Goal: Task Accomplishment & Management: Manage account settings

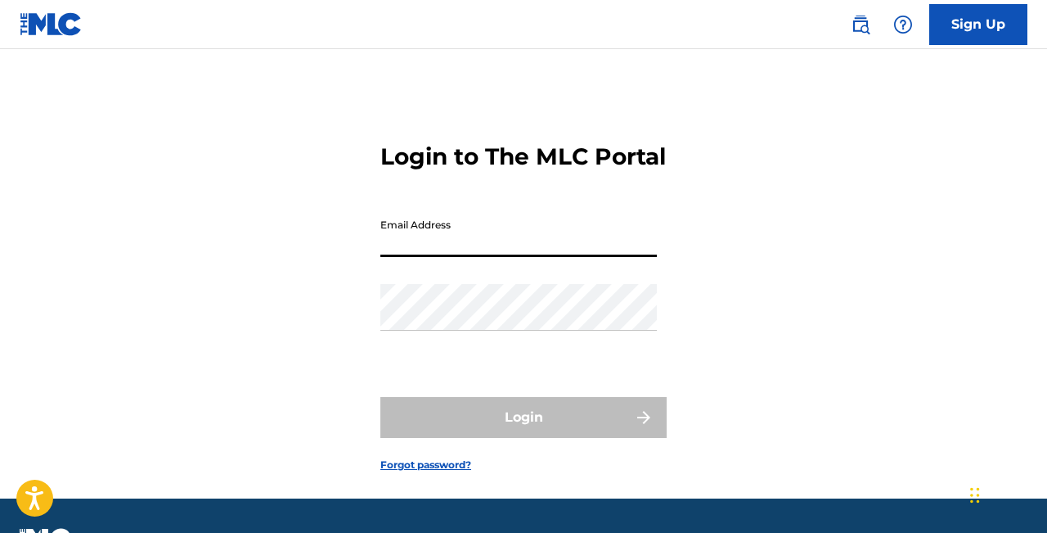
click at [434, 254] on input "Email Address" at bounding box center [518, 233] width 277 height 47
type input "j"
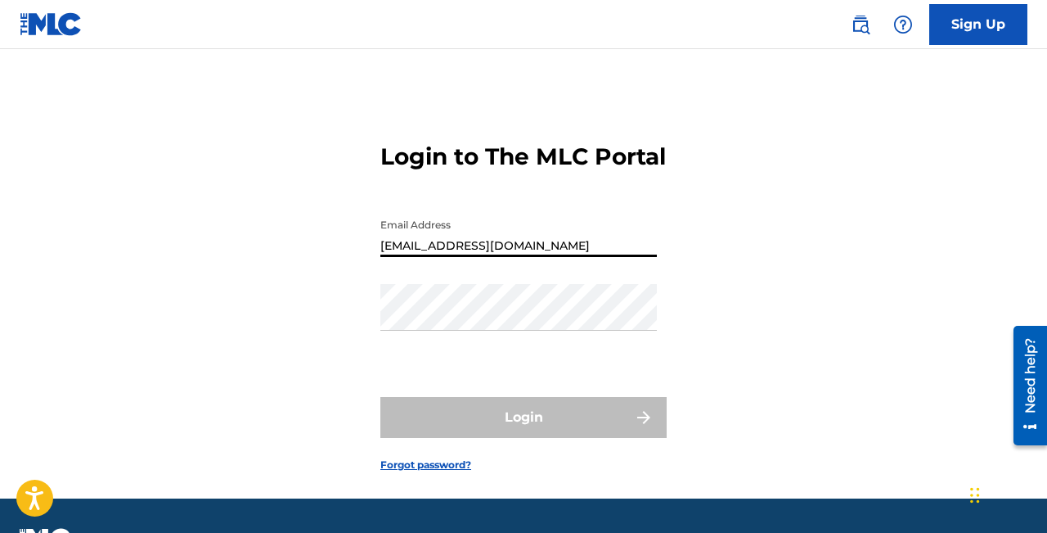
type input "[EMAIL_ADDRESS][DOMAIN_NAME]"
click at [453, 357] on div "Password" at bounding box center [518, 321] width 277 height 74
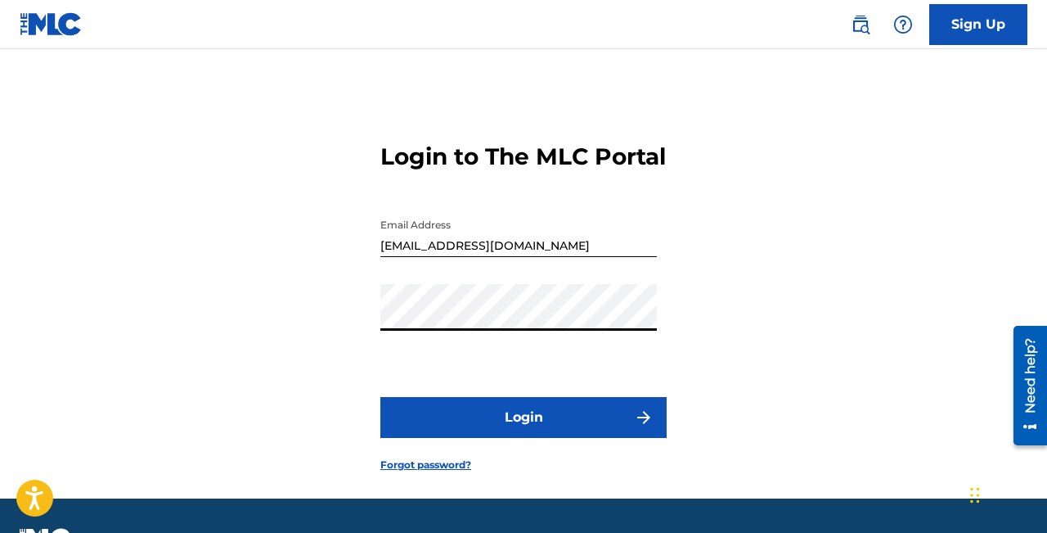
click at [470, 438] on button "Login" at bounding box center [523, 417] width 286 height 41
click at [380, 397] on button "Login" at bounding box center [523, 417] width 286 height 41
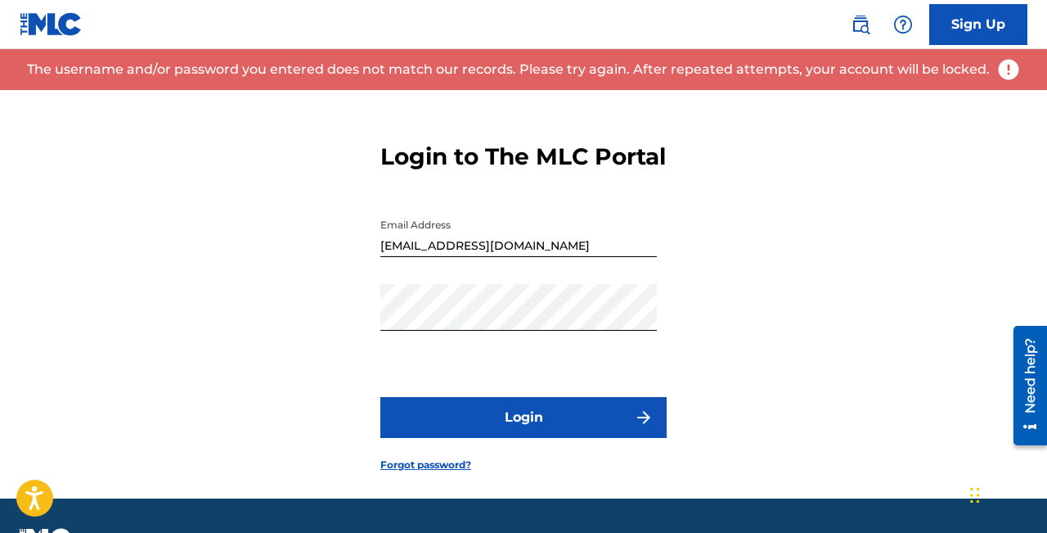
click at [431, 472] on link "Forgot password?" at bounding box center [425, 464] width 91 height 15
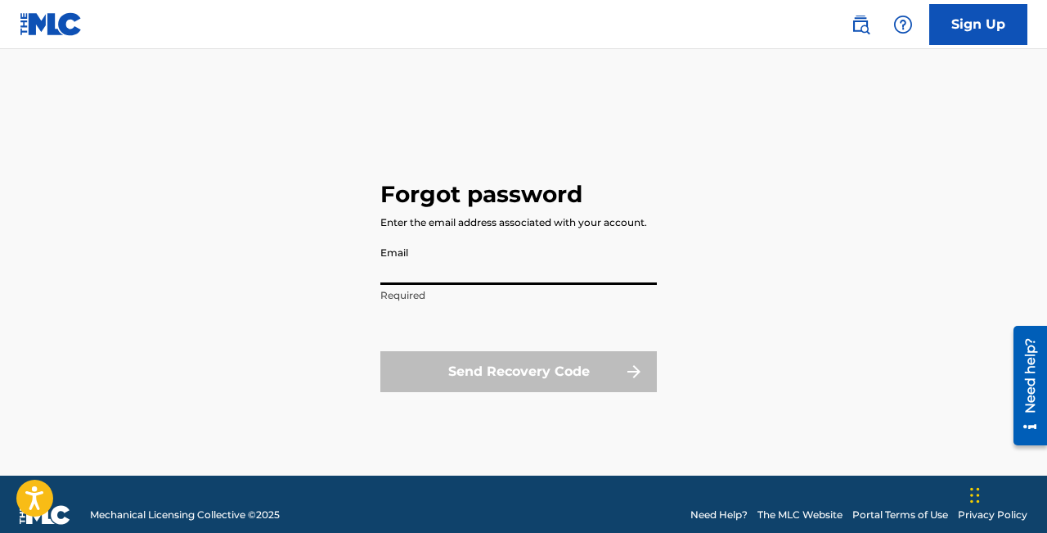
click at [447, 280] on input "Email" at bounding box center [518, 261] width 277 height 47
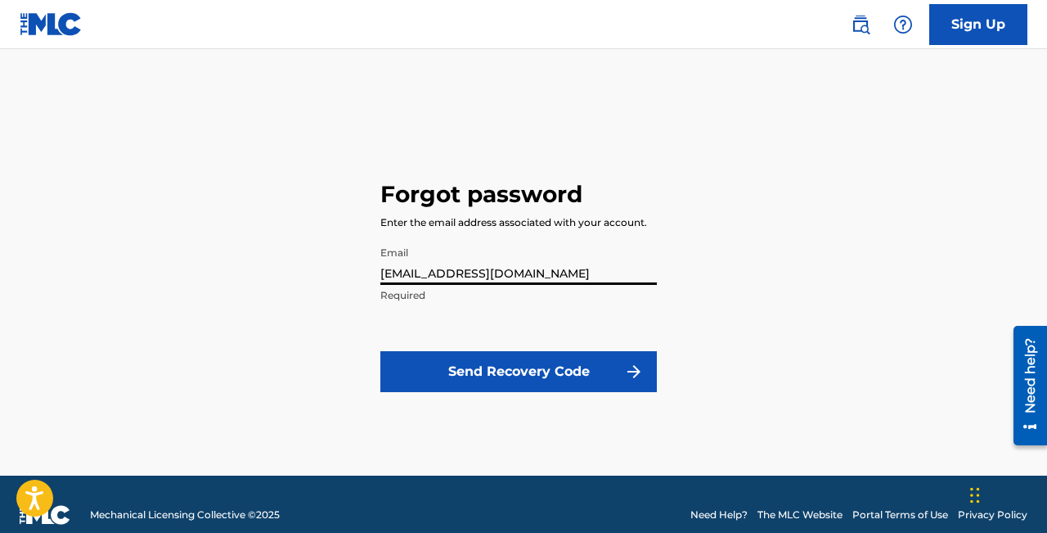
type input "[EMAIL_ADDRESS][DOMAIN_NAME]"
click at [472, 369] on button "Send Recovery Code" at bounding box center [518, 371] width 277 height 41
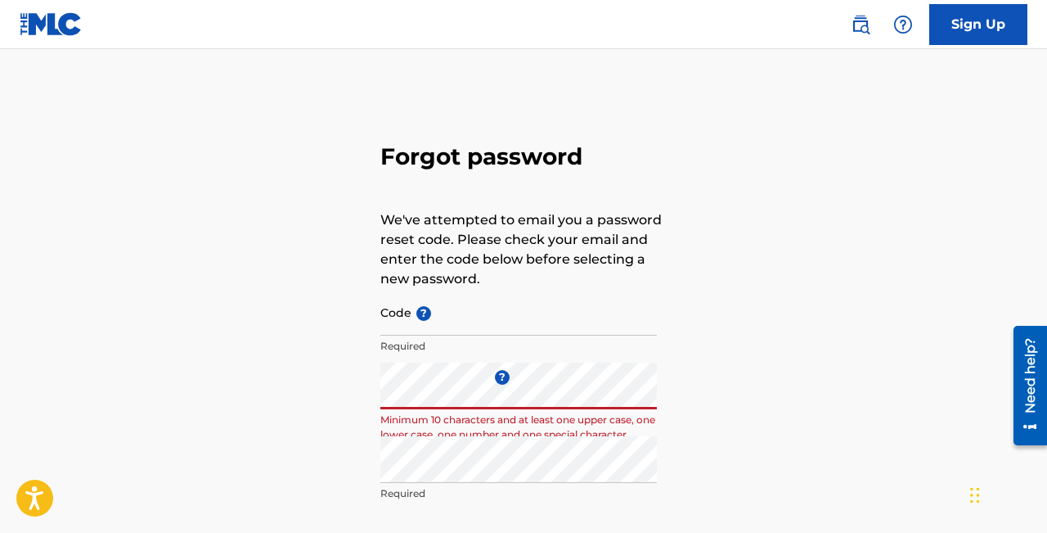
click at [326, 378] on div "Forgot password We've attempted to email you a password reset code. Please chec…" at bounding box center [523, 363] width 1047 height 546
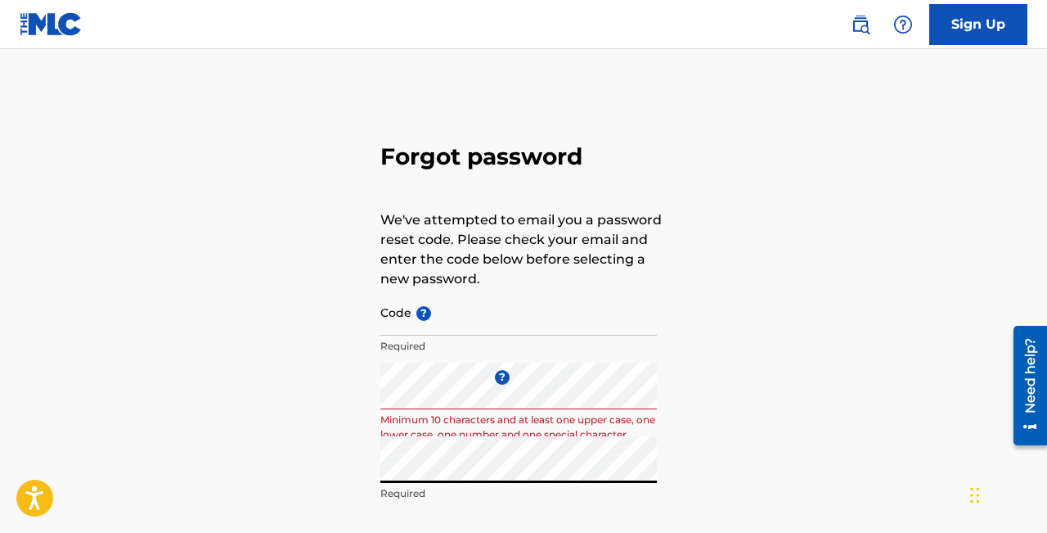
click at [265, 453] on div "Forgot password We've attempted to email you a password reset code. Please chec…" at bounding box center [523, 363] width 1047 height 546
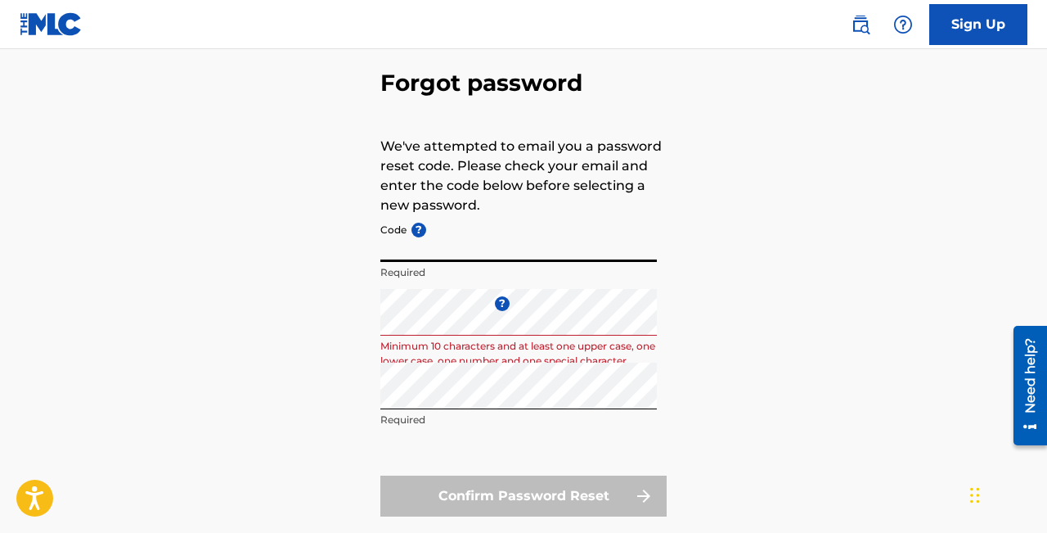
click at [457, 254] on input "Code ?" at bounding box center [518, 238] width 277 height 47
type input "FP_7fc52384ea47b3144f50d29cc8b8"
click at [283, 285] on div "Forgot password We've attempted to email you a password reset code. Please chec…" at bounding box center [523, 289] width 1047 height 546
click at [434, 454] on form "Code ? FP_7fc52384ea47b3144f50d29cc8b8 Required Enter a new password ? Minimum …" at bounding box center [523, 365] width 286 height 301
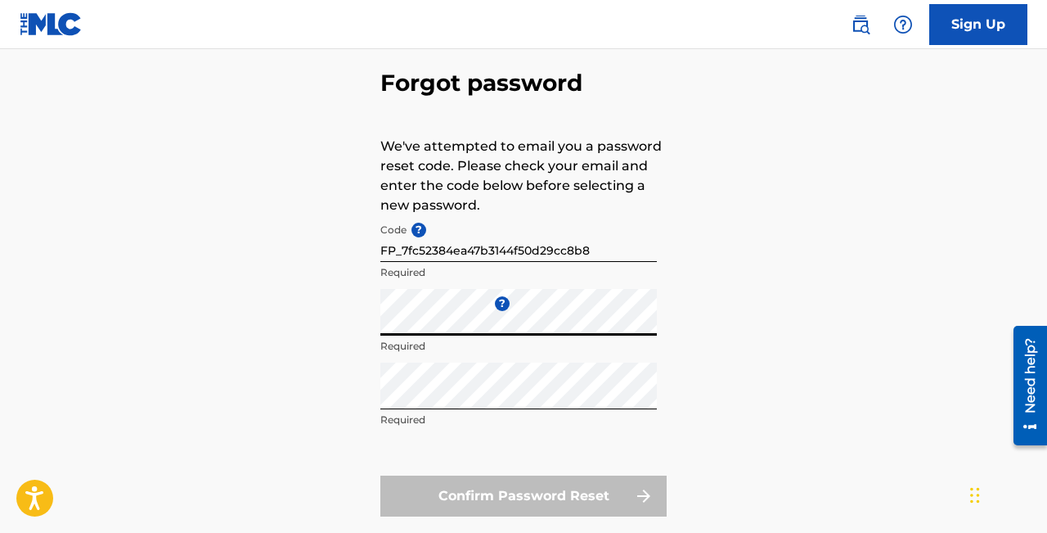
click at [330, 397] on div "Forgot password We've attempted to email you a password reset code. Please chec…" at bounding box center [523, 289] width 1047 height 546
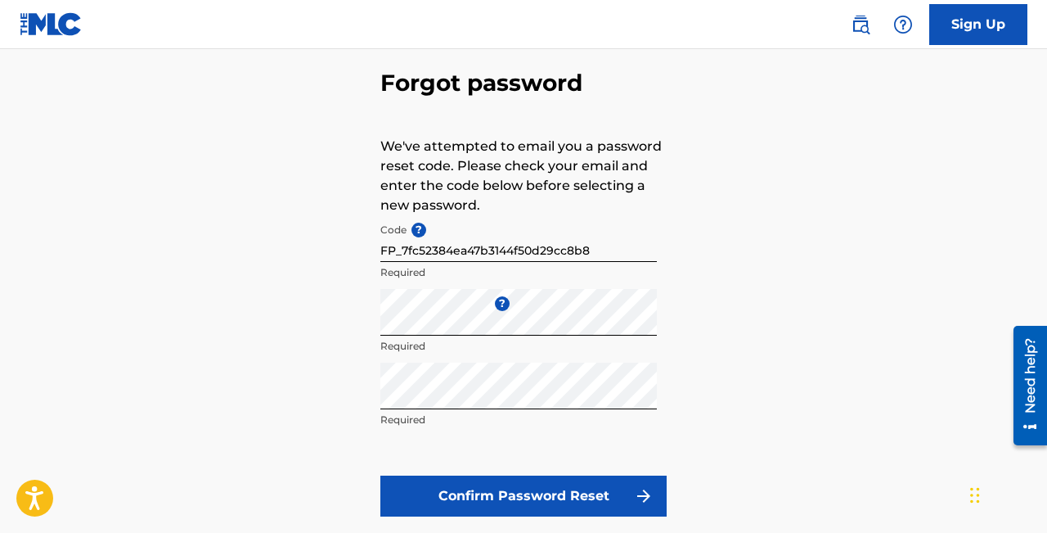
click at [440, 497] on button "Confirm Password Reset" at bounding box center [523, 495] width 286 height 41
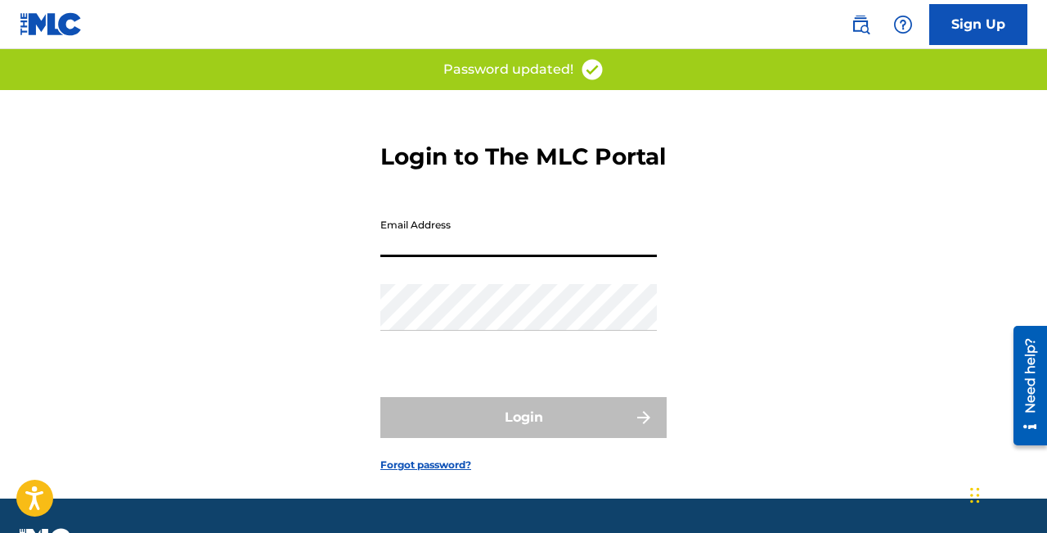
click at [488, 252] on input "Email Address" at bounding box center [518, 233] width 277 height 47
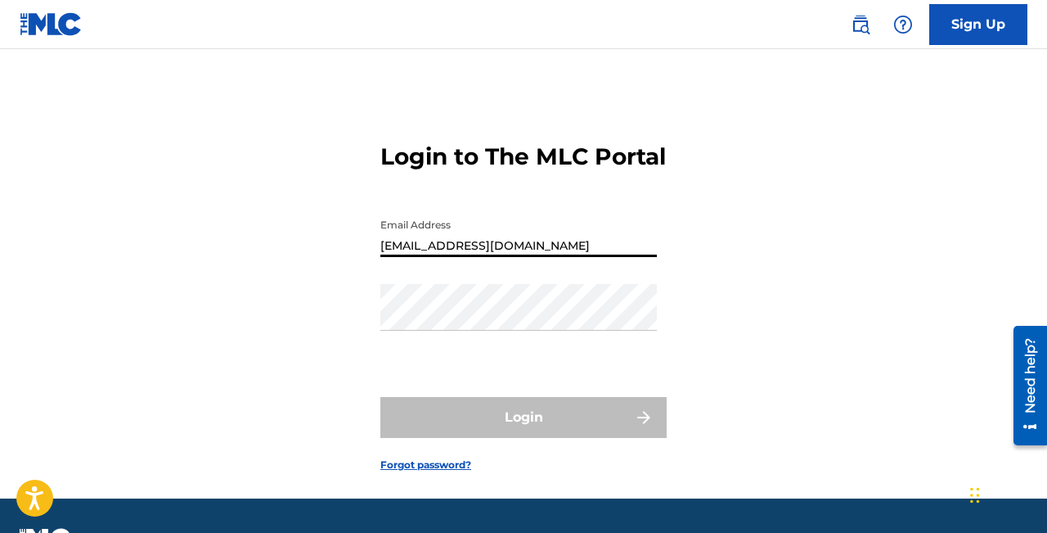
type input "[EMAIL_ADDRESS][DOMAIN_NAME]"
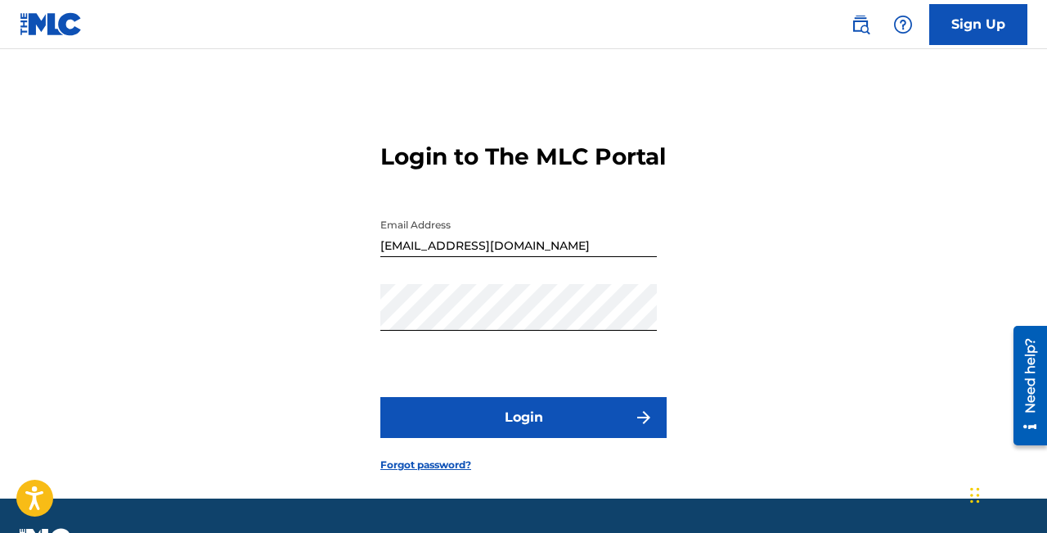
click at [510, 438] on button "Login" at bounding box center [523, 417] width 286 height 41
click at [504, 438] on button "Login" at bounding box center [523, 417] width 286 height 41
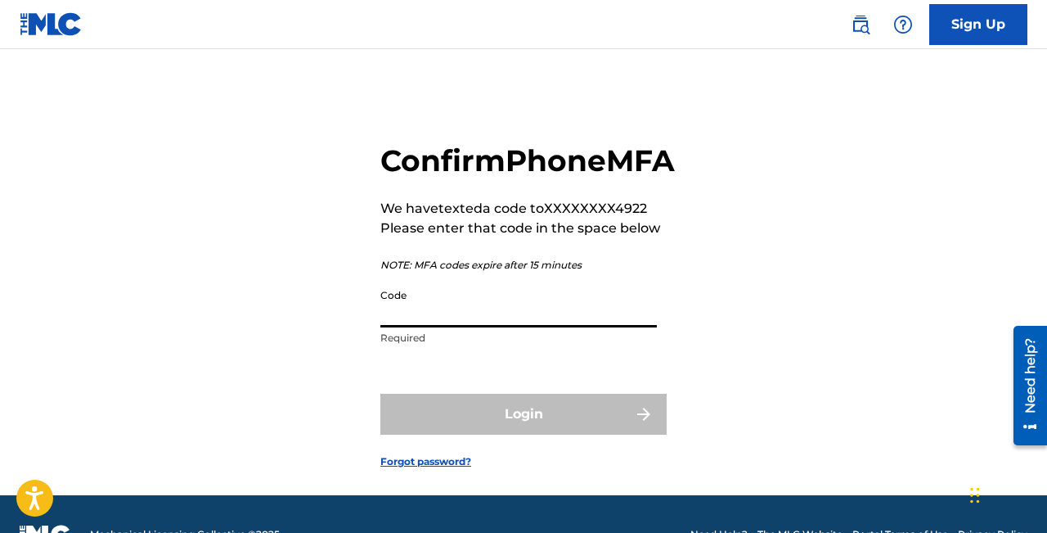
click at [474, 327] on input "Code" at bounding box center [518, 304] width 277 height 47
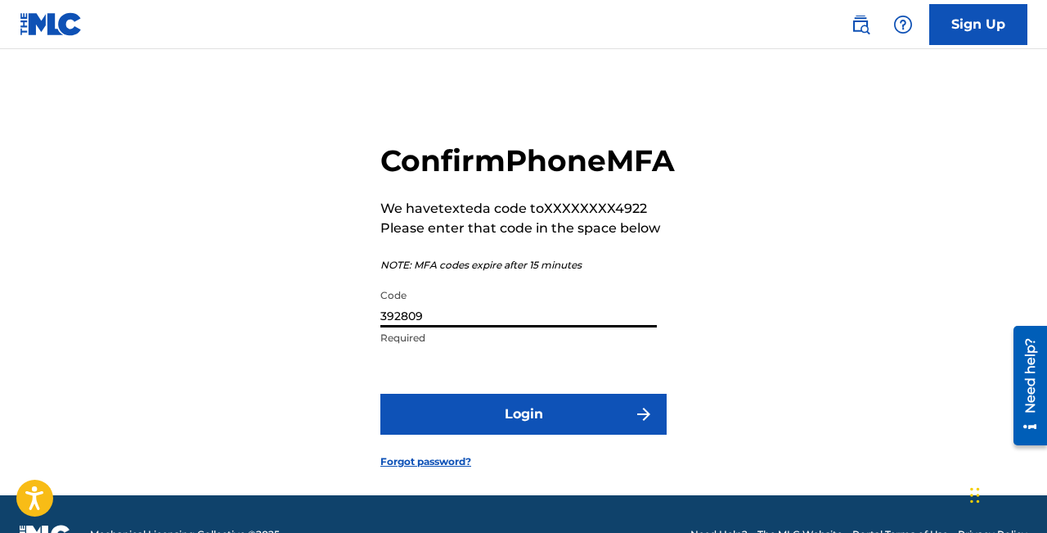
type input "392809"
click at [486, 434] on button "Login" at bounding box center [523, 413] width 286 height 41
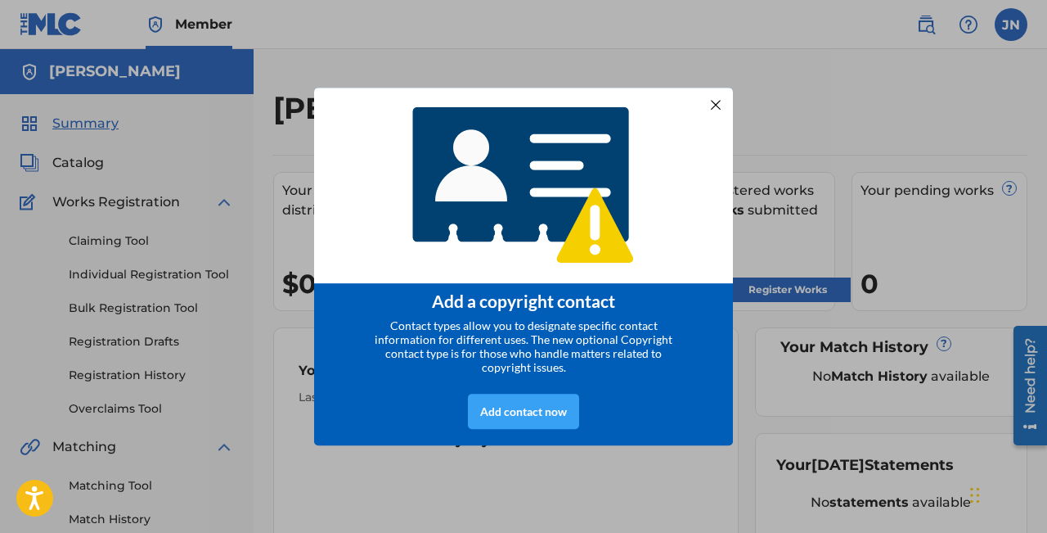
click at [504, 410] on div "Add contact now" at bounding box center [523, 410] width 111 height 35
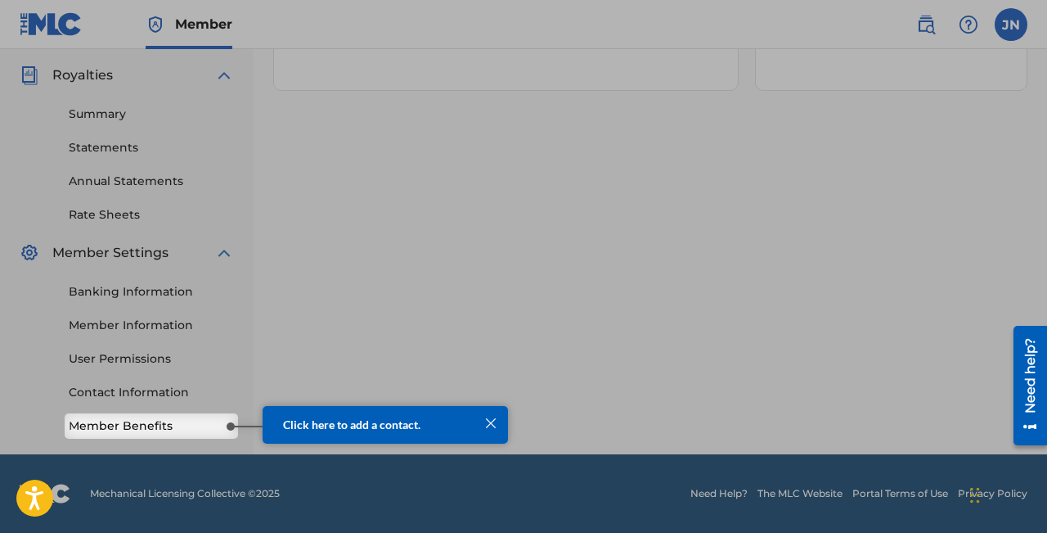
click at [185, 427] on link "Member Benefits" at bounding box center [151, 425] width 165 height 17
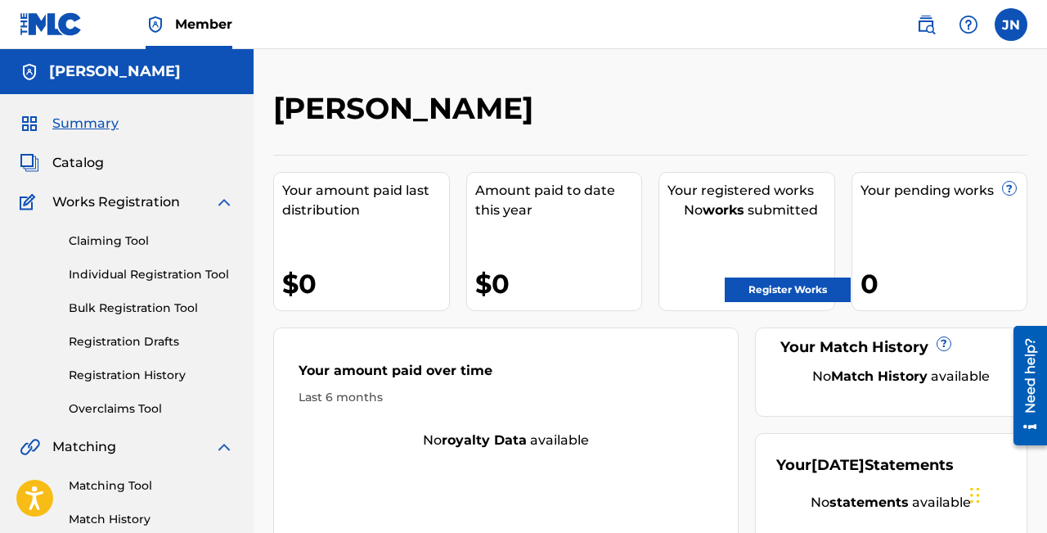
click at [67, 170] on span "Catalog" at bounding box center [78, 163] width 52 height 20
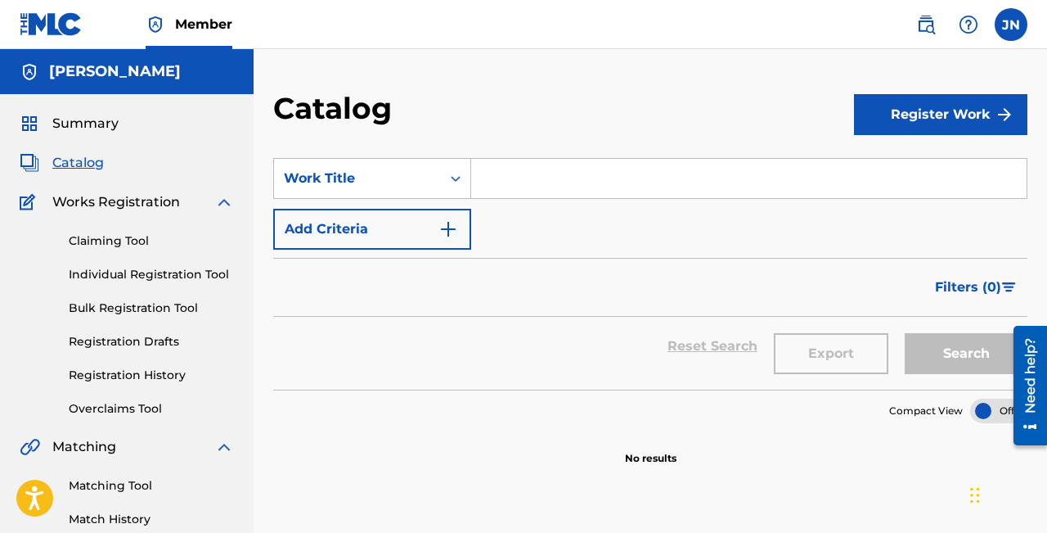
click at [61, 157] on span "Catalog" at bounding box center [78, 163] width 52 height 20
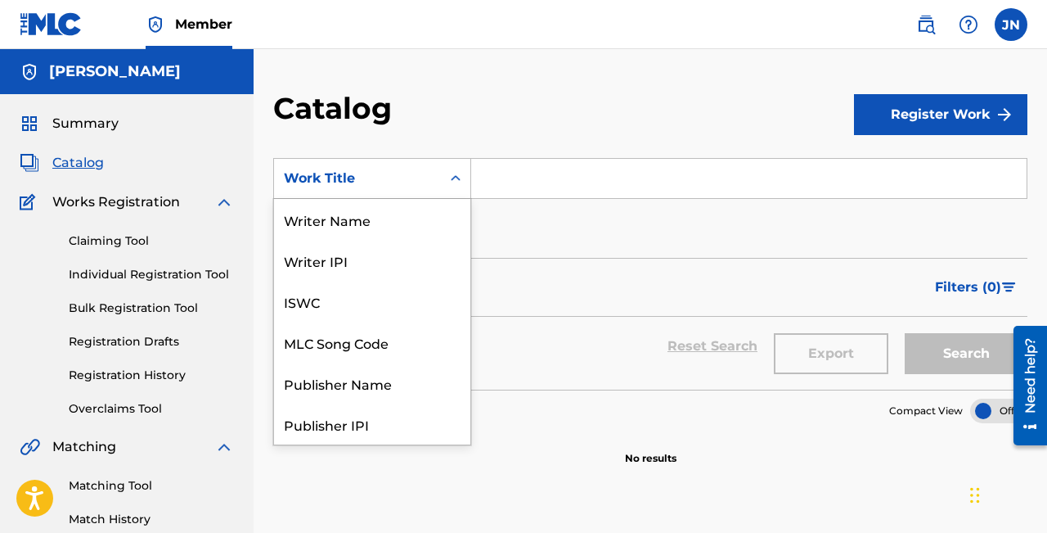
click at [355, 172] on div "Work Title" at bounding box center [357, 179] width 147 height 20
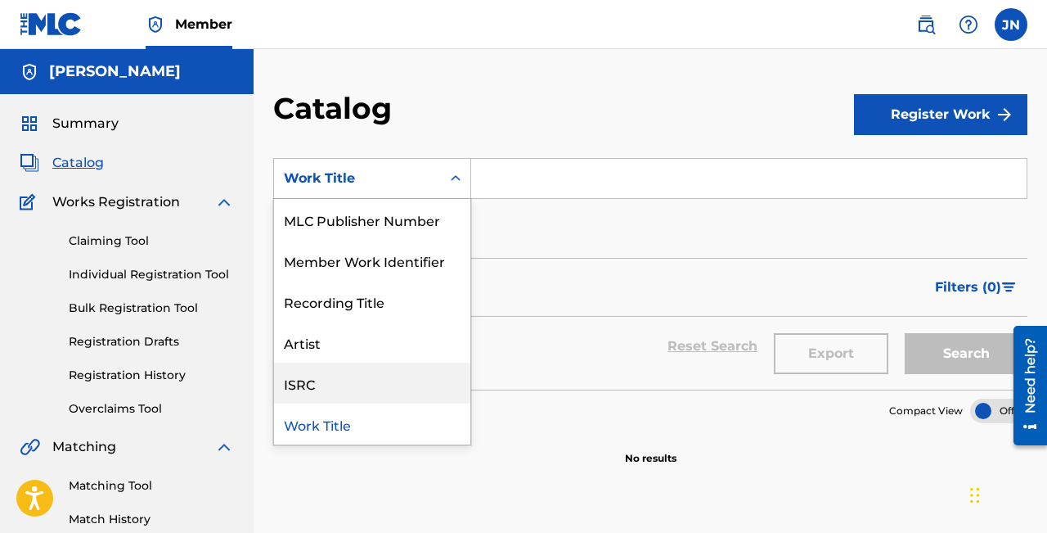
click at [319, 384] on div "ISRC" at bounding box center [372, 382] width 196 height 41
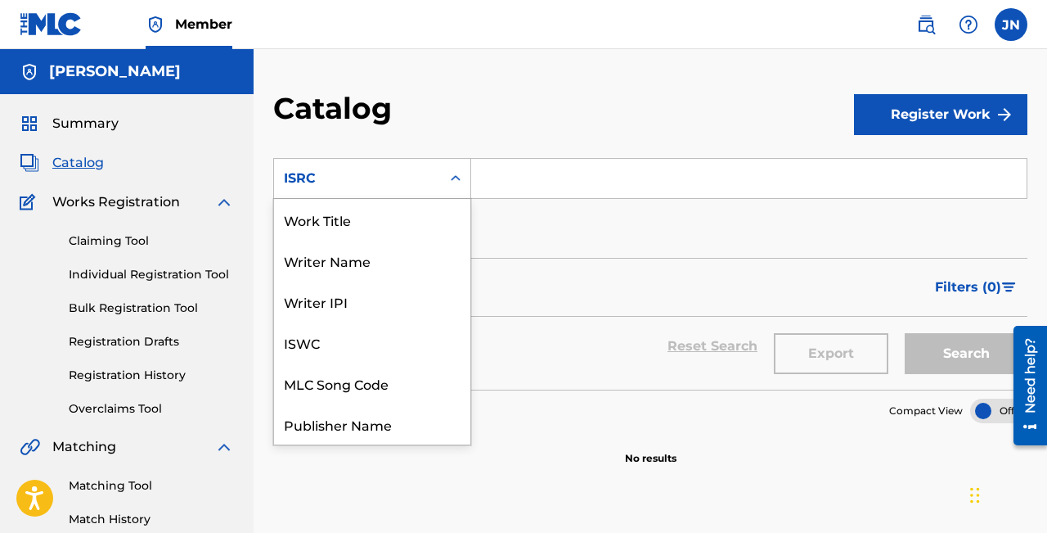
click at [438, 191] on div "ISRC" at bounding box center [357, 178] width 167 height 31
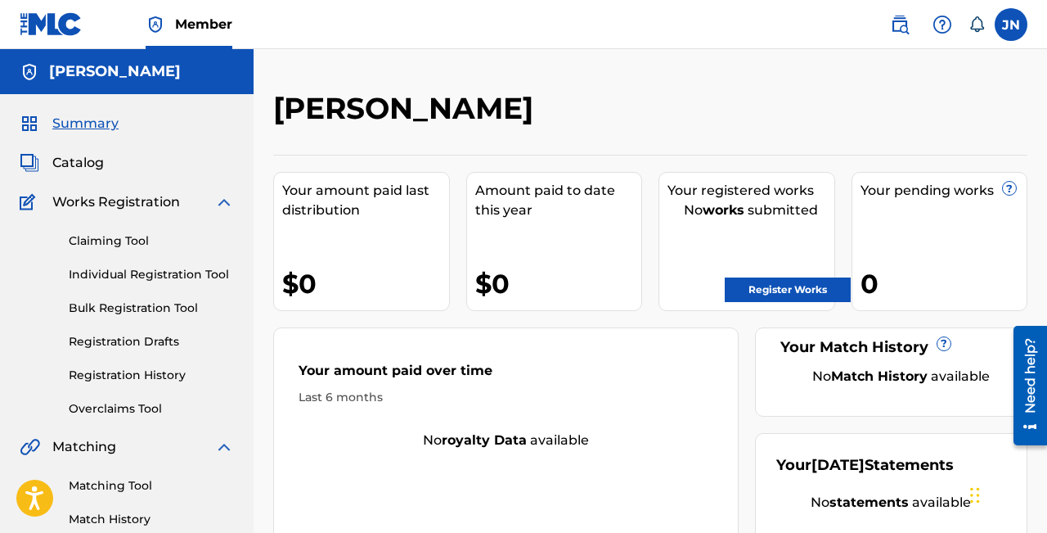
click at [736, 288] on link "Register Works" at bounding box center [788, 289] width 126 height 25
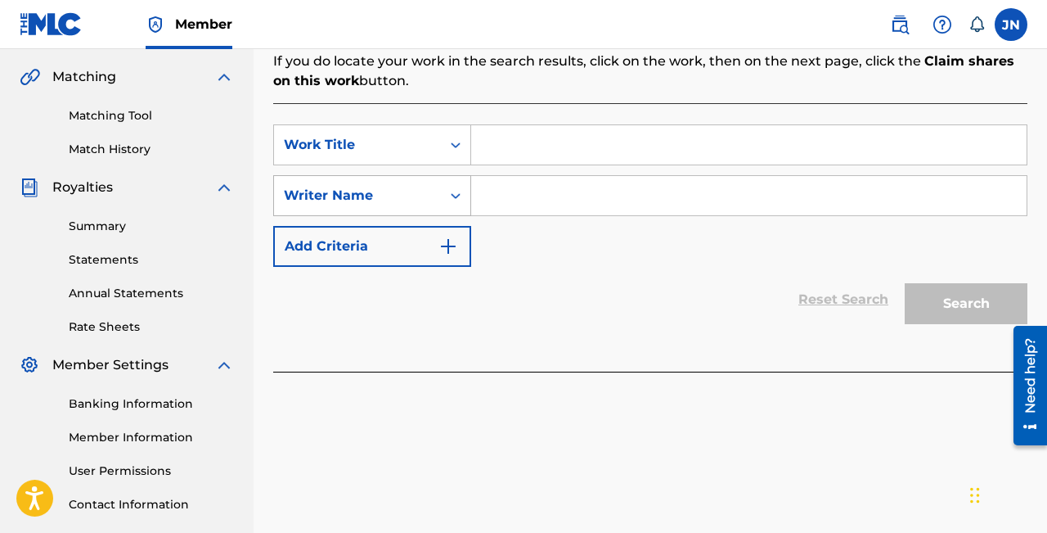
scroll to position [482, 0]
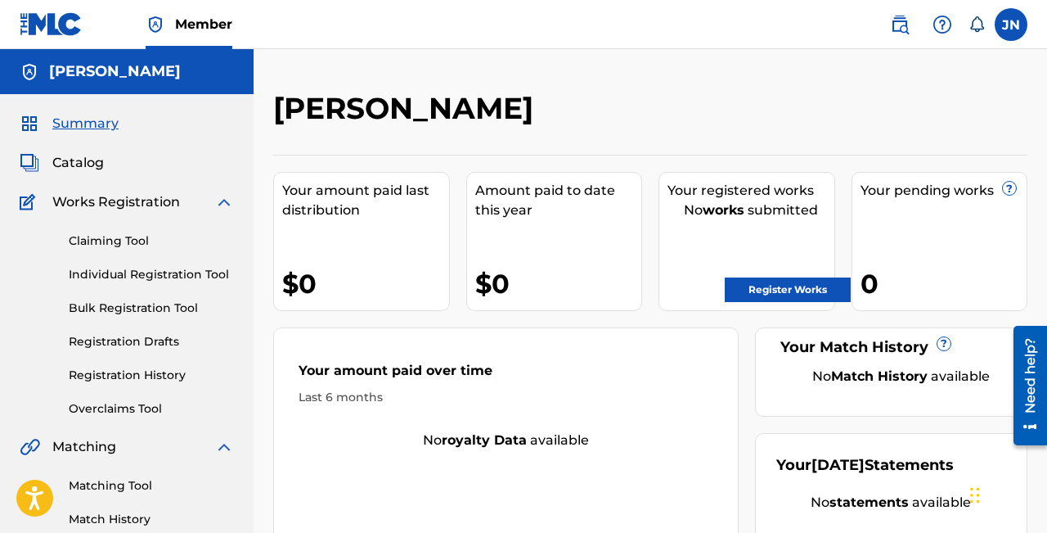
click at [71, 168] on span "Catalog" at bounding box center [78, 163] width 52 height 20
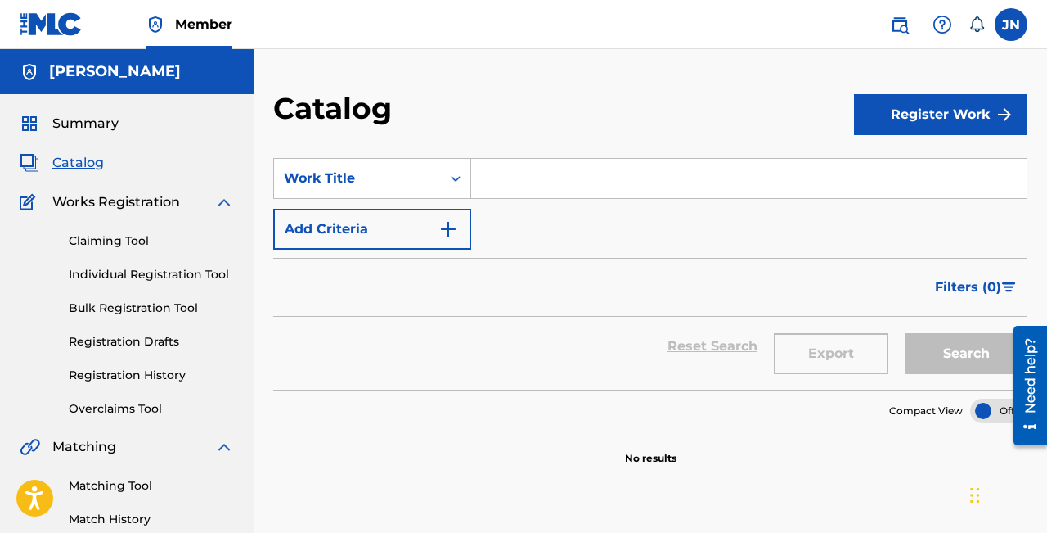
click at [937, 109] on button "Register Work" at bounding box center [940, 114] width 173 height 41
click at [887, 204] on link "By File Upload" at bounding box center [940, 206] width 173 height 39
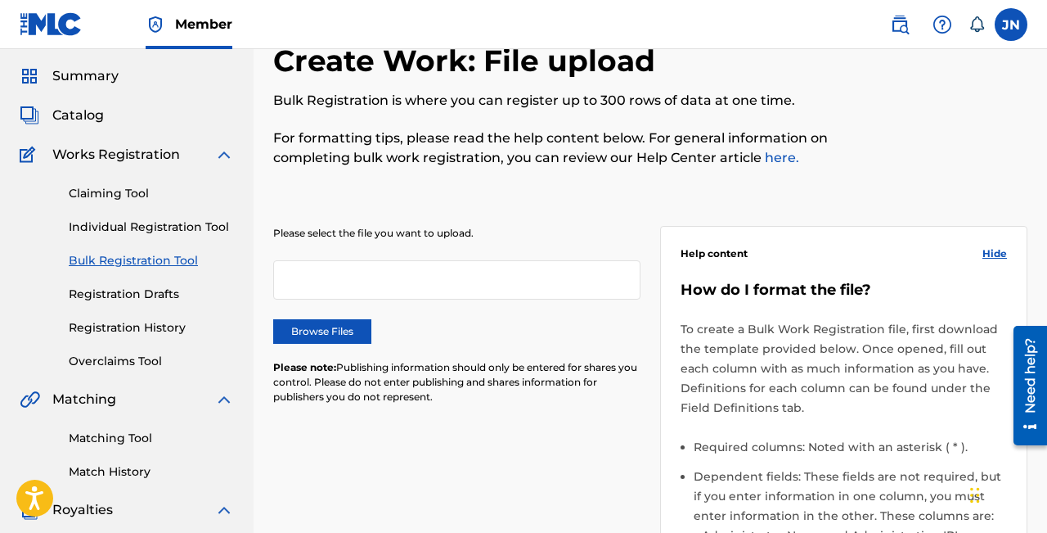
scroll to position [49, 0]
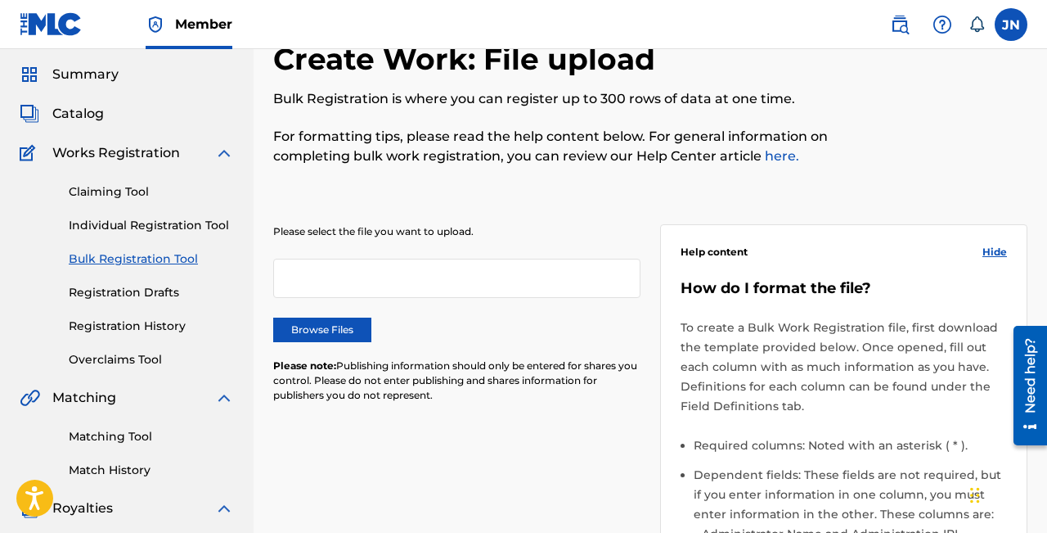
click at [300, 330] on label "Browse Files" at bounding box center [322, 329] width 98 height 25
click at [0, 0] on input "Browse Files" at bounding box center [0, 0] width 0 height 0
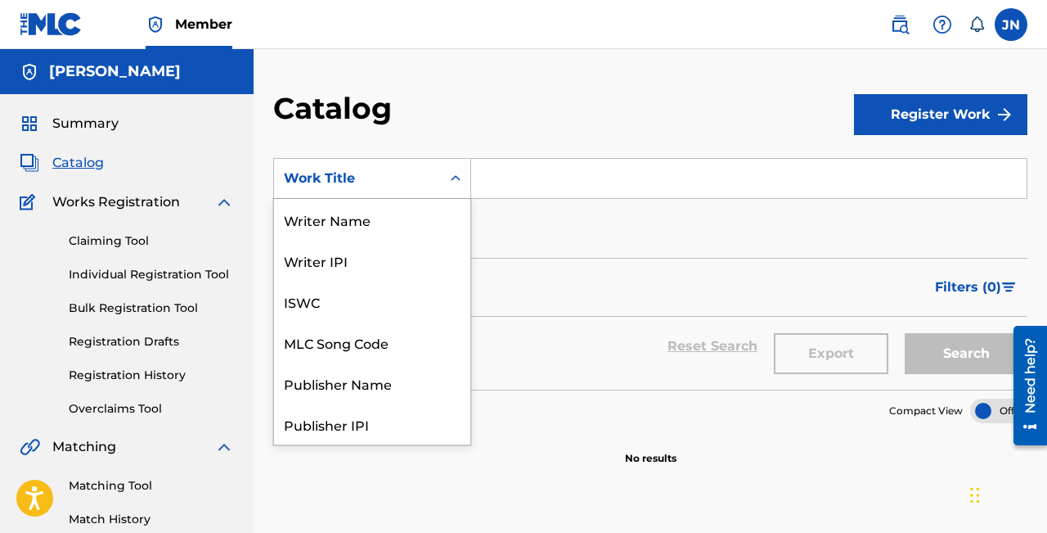
click at [350, 173] on div "Work Title" at bounding box center [357, 179] width 147 height 20
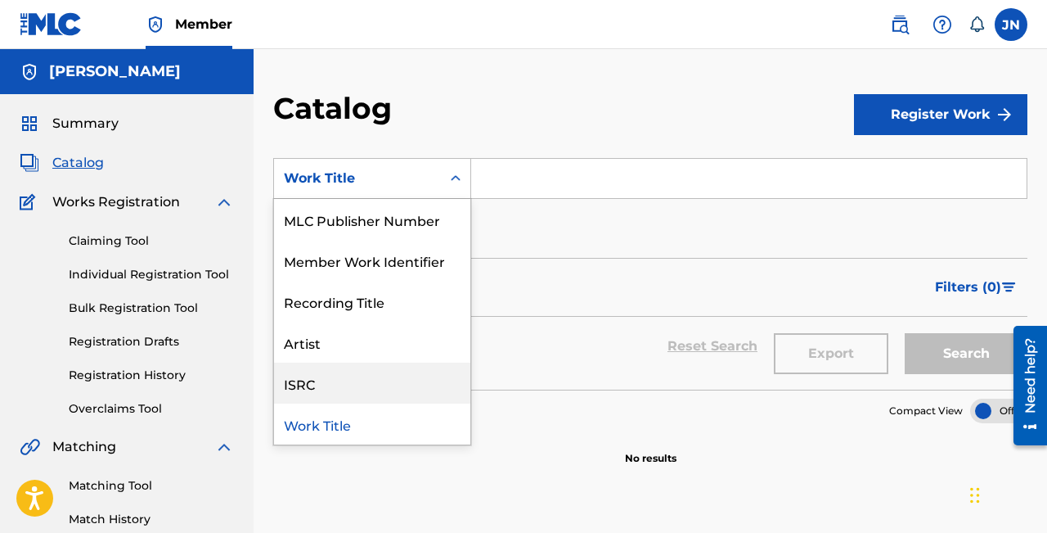
click at [320, 391] on div "ISRC" at bounding box center [372, 382] width 196 height 41
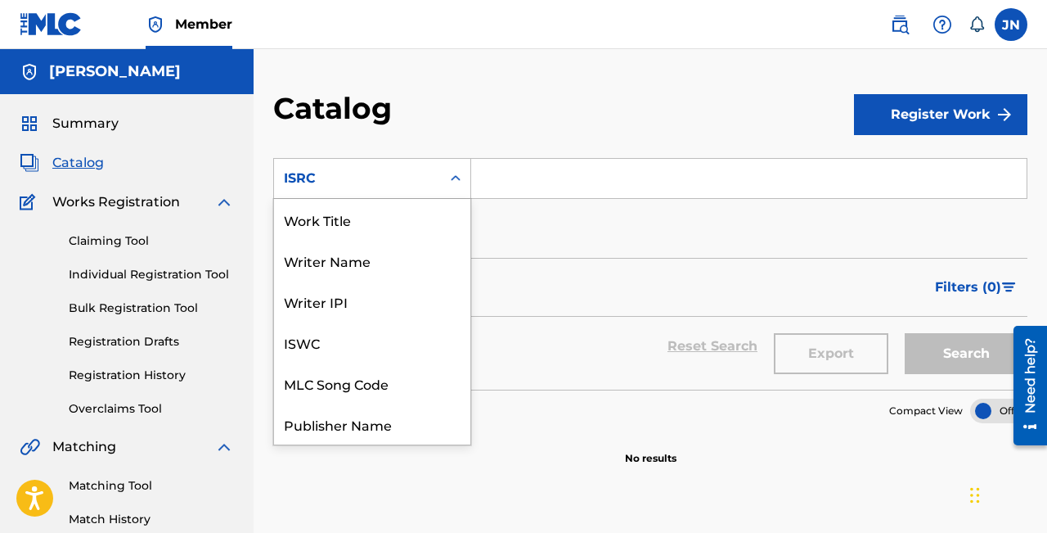
click at [461, 180] on icon "Search Form" at bounding box center [455, 178] width 16 height 16
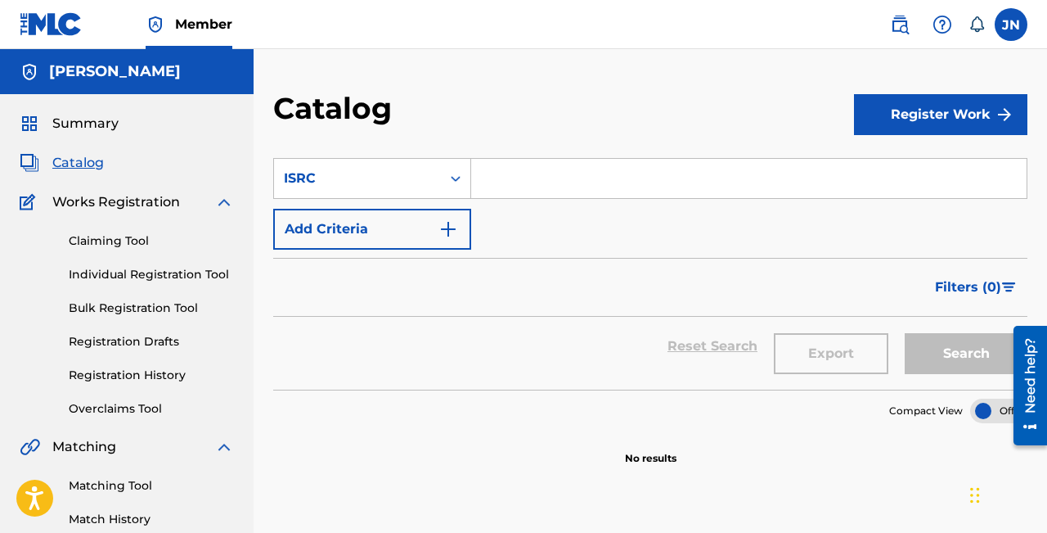
click at [535, 318] on div "Reset Search Export Search" at bounding box center [650, 346] width 754 height 59
click at [392, 231] on button "Add Criteria" at bounding box center [372, 229] width 198 height 41
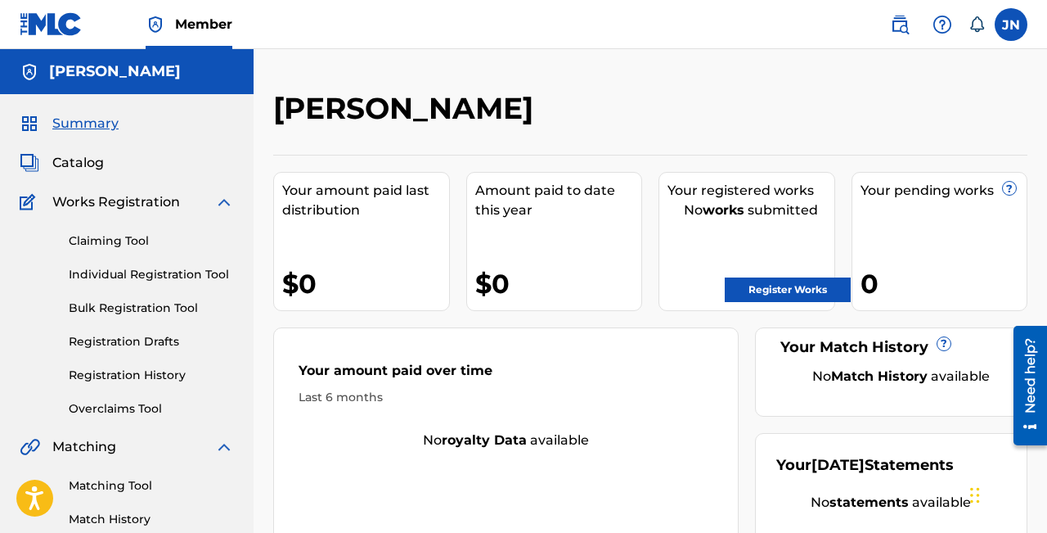
click at [800, 286] on link "Register Works" at bounding box center [788, 289] width 126 height 25
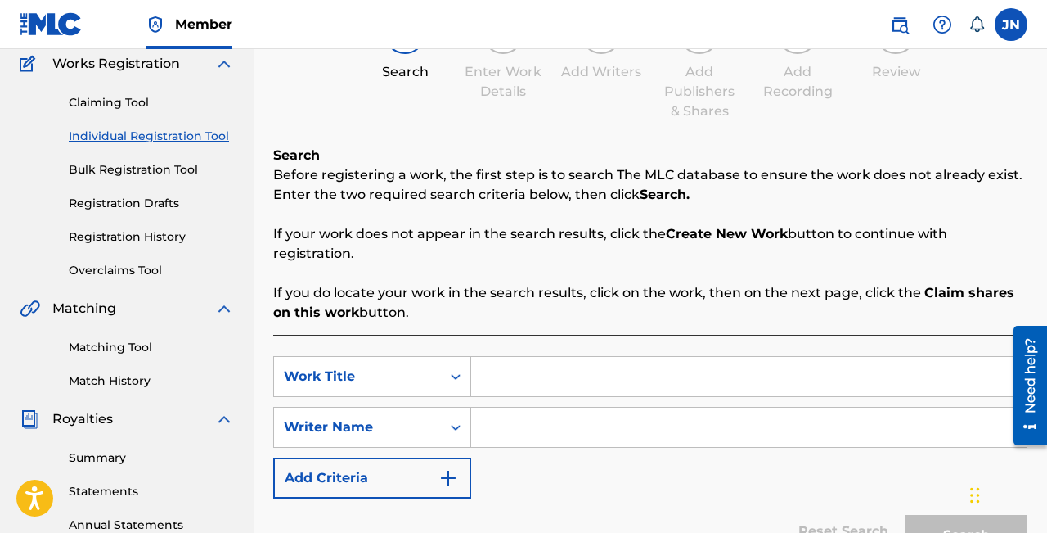
scroll to position [244, 0]
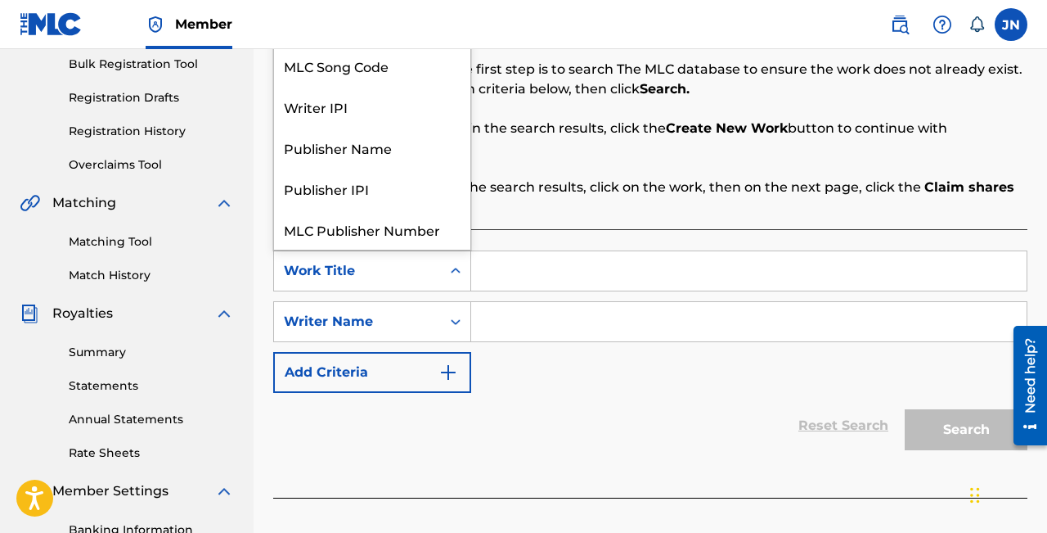
click at [443, 272] on div "Search Form" at bounding box center [455, 270] width 29 height 29
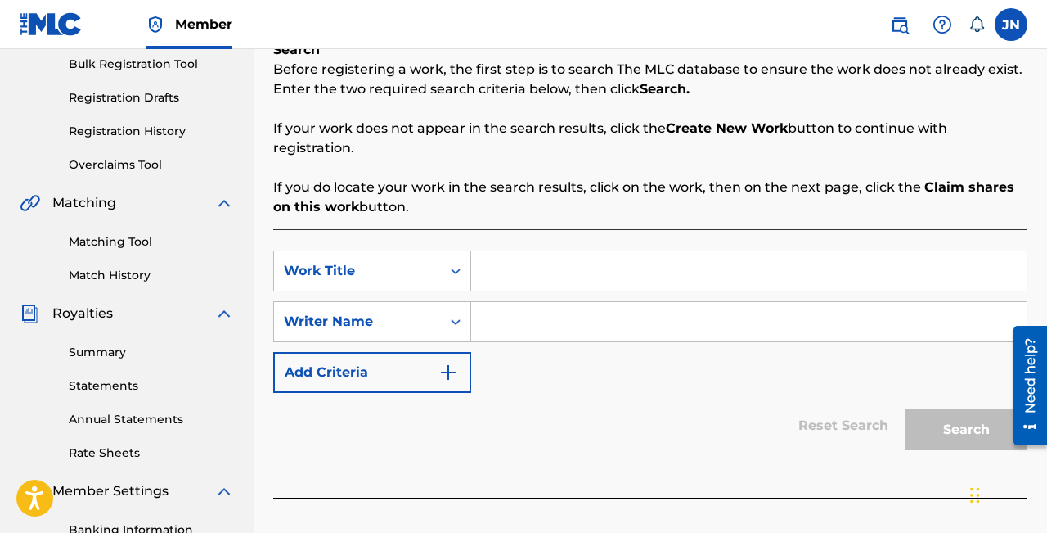
click at [532, 393] on div "SearchWithCriteria040f7f2e-d7f7-461b-b49c-137392790ed1 Work Title SearchWithCri…" at bounding box center [650, 321] width 754 height 142
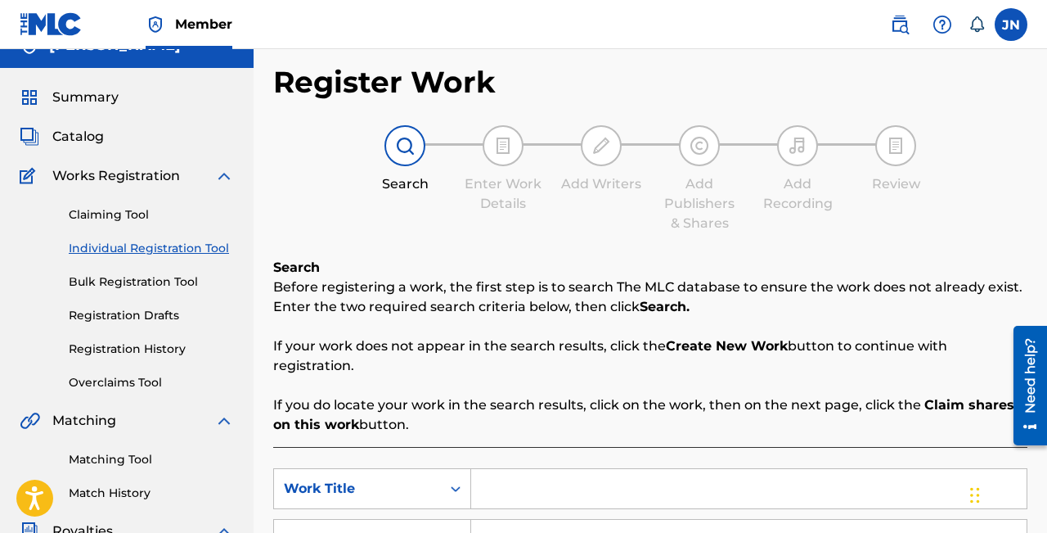
scroll to position [0, 0]
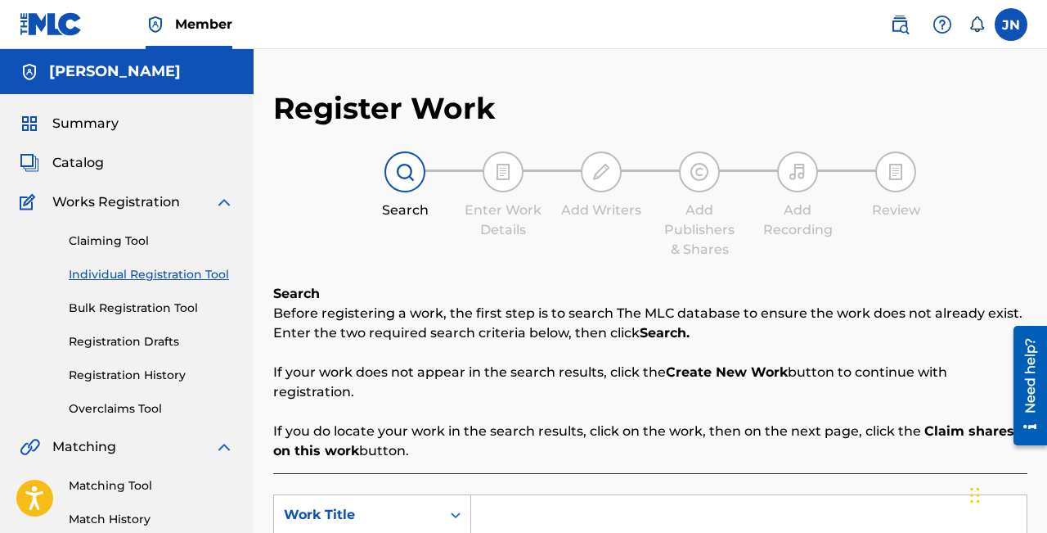
click at [100, 274] on link "Individual Registration Tool" at bounding box center [151, 274] width 165 height 17
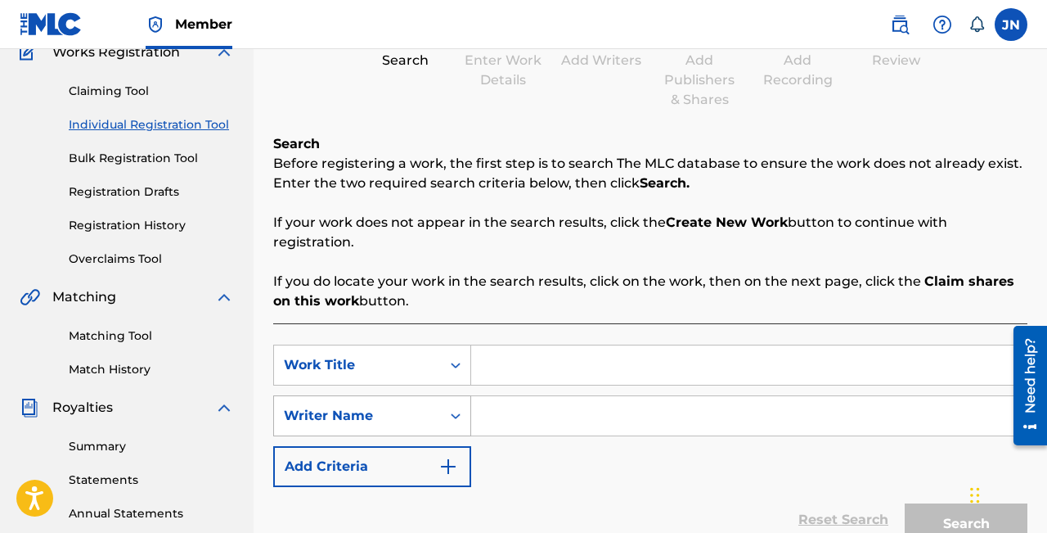
scroll to position [156, 0]
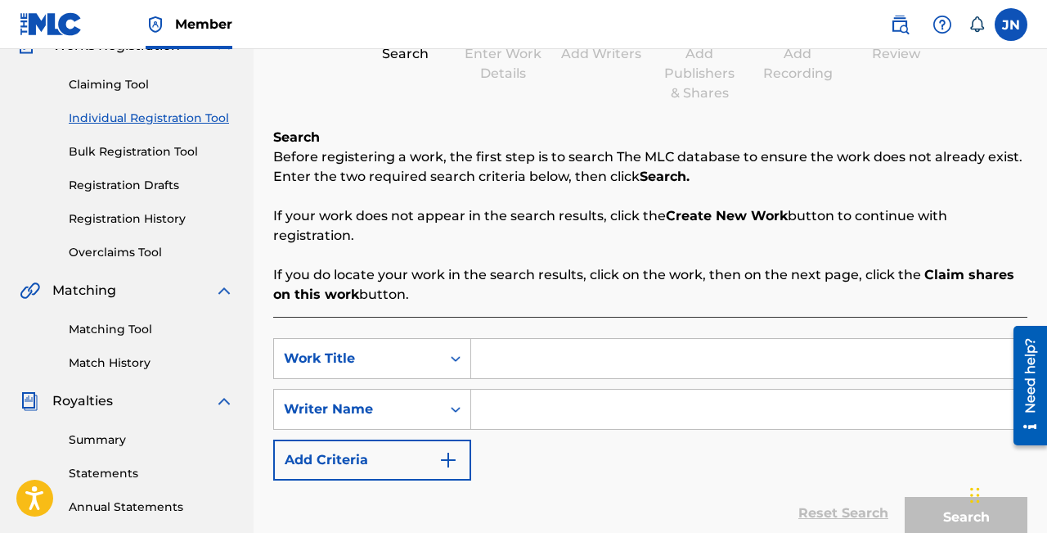
click at [501, 355] on input "Search Form" at bounding box center [748, 358] width 555 height 39
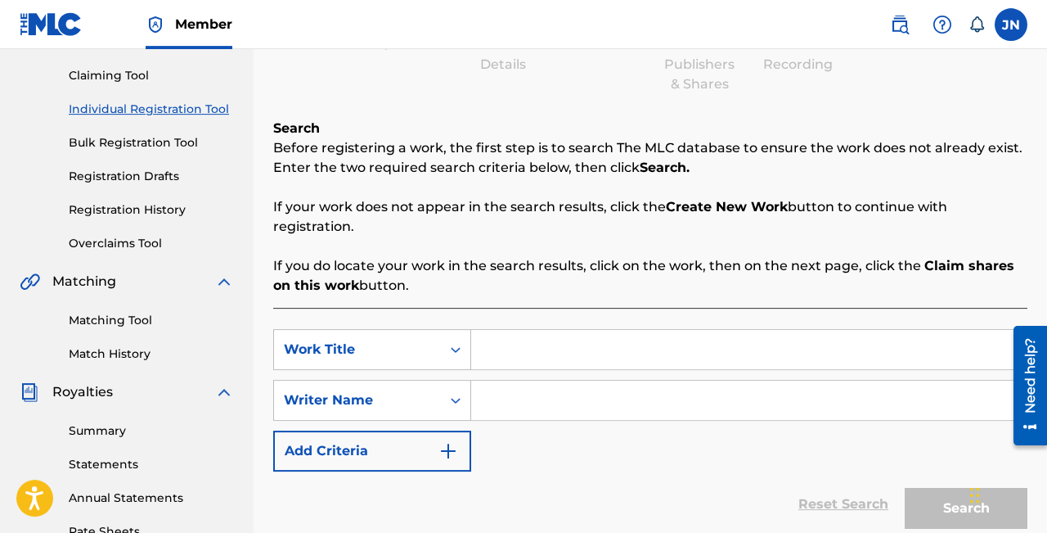
scroll to position [220, 0]
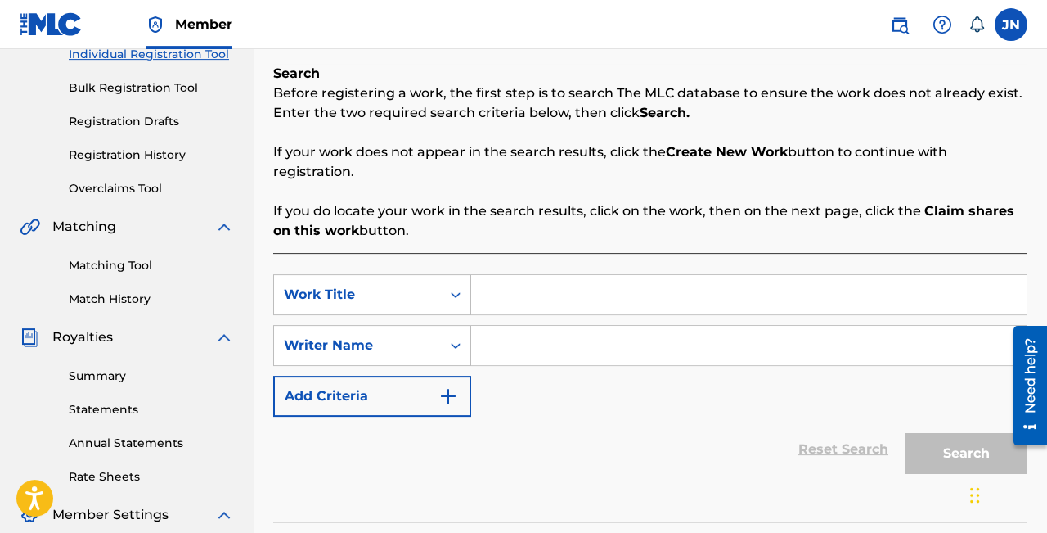
click at [518, 348] on input "Search Form" at bounding box center [748, 345] width 555 height 39
type input "j"
type input "[PERSON_NAME]"
click at [508, 290] on input "Search Form" at bounding box center [748, 294] width 555 height 39
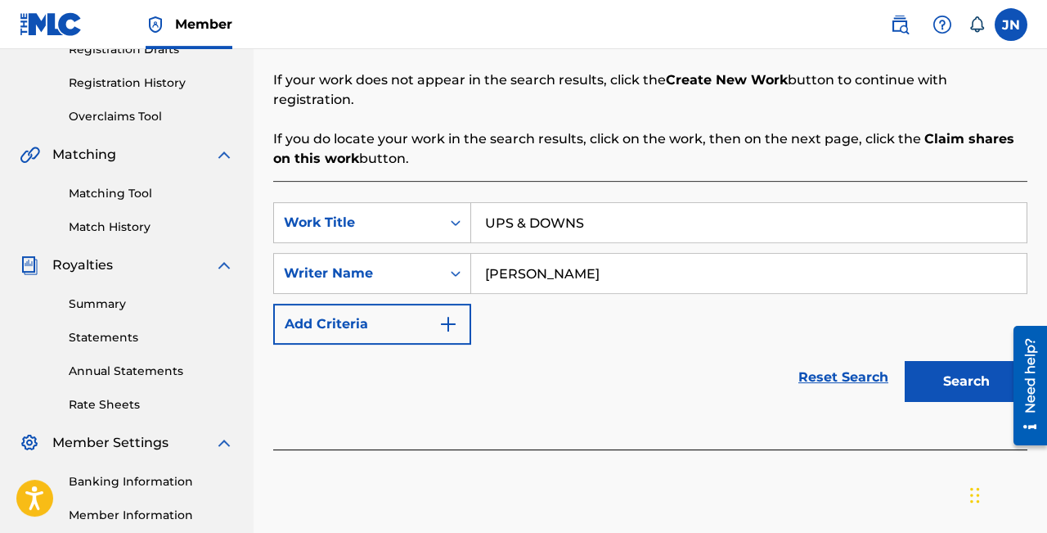
scroll to position [299, 0]
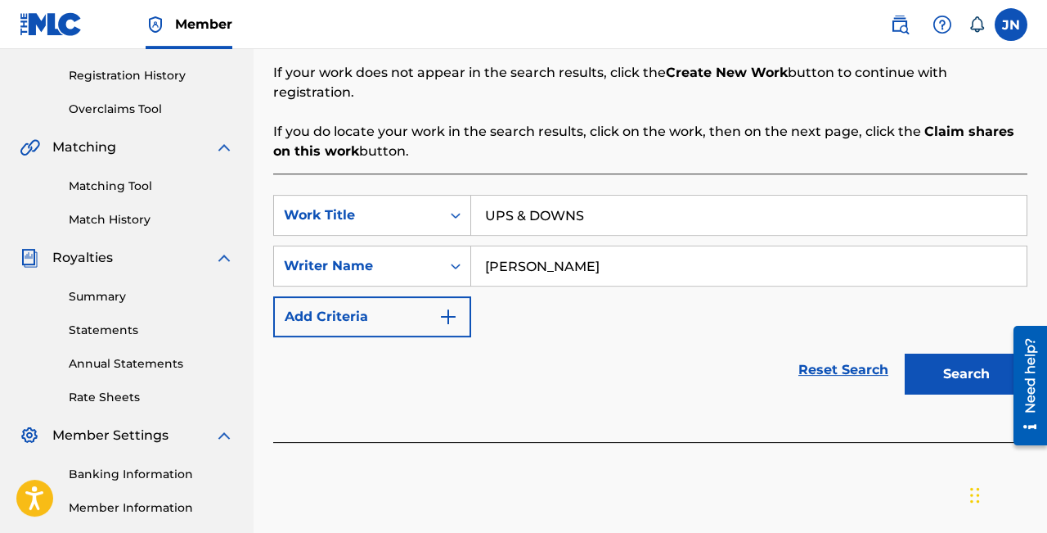
type input "UPS & DOWNS"
click at [946, 380] on button "Search" at bounding box center [966, 373] width 123 height 41
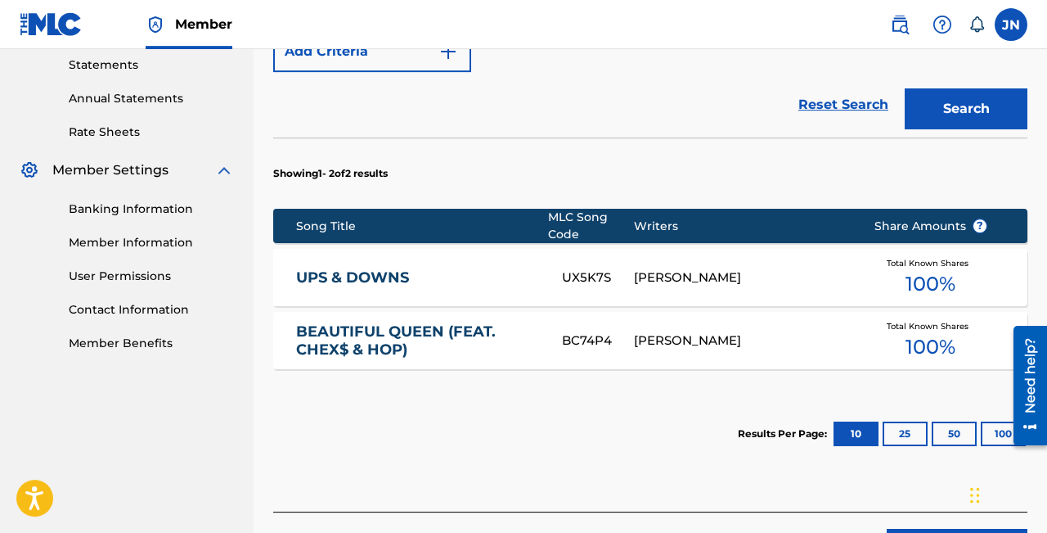
scroll to position [566, 0]
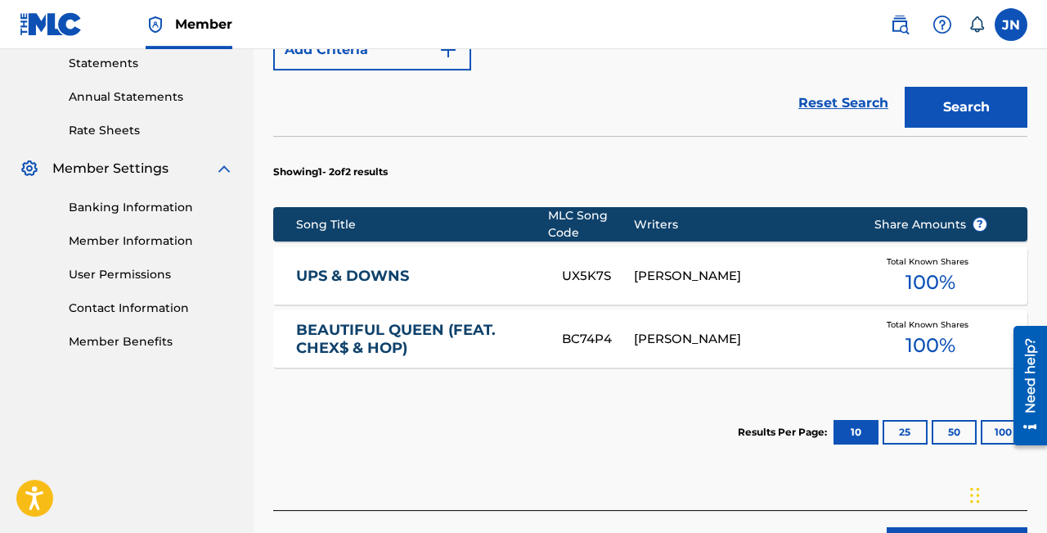
click at [449, 279] on link "UPS & DOWNS" at bounding box center [418, 276] width 245 height 19
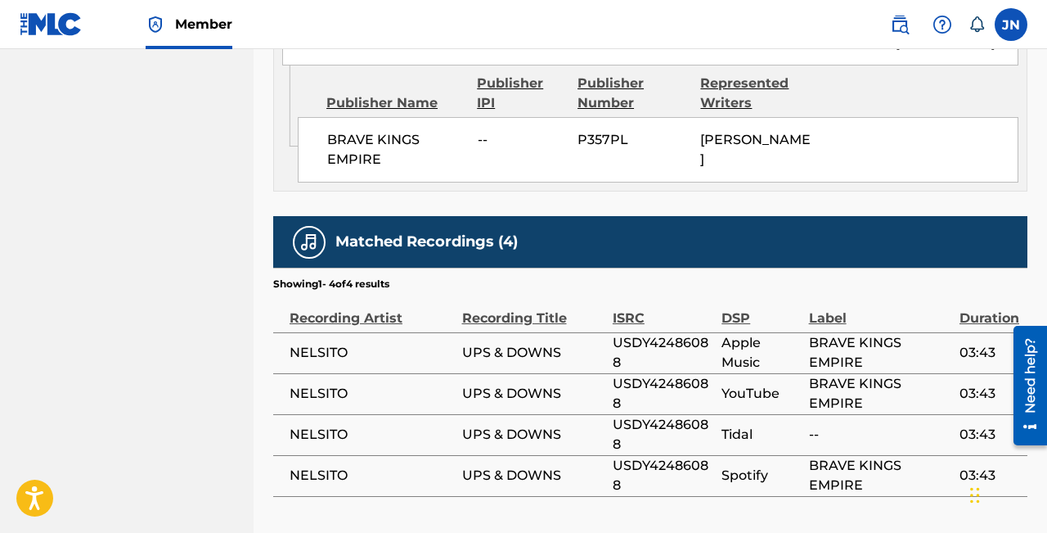
scroll to position [970, 0]
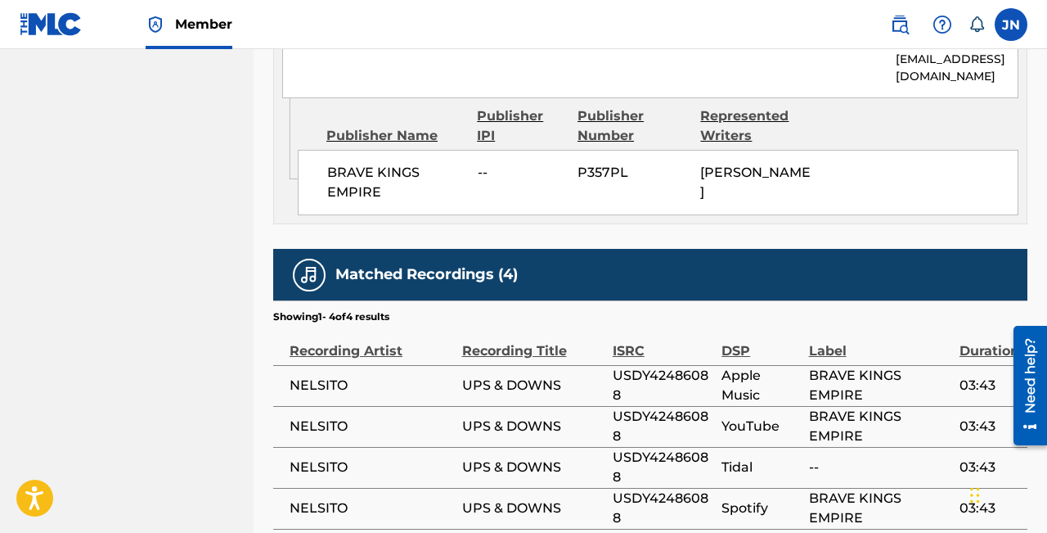
click at [327, 380] on span "NELSITO" at bounding box center [372, 385] width 164 height 20
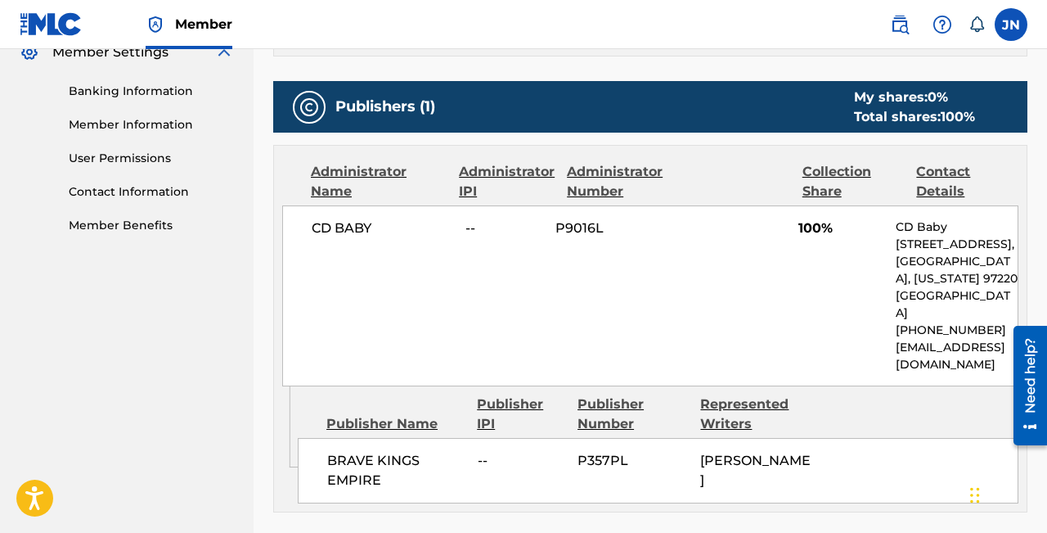
scroll to position [818, 0]
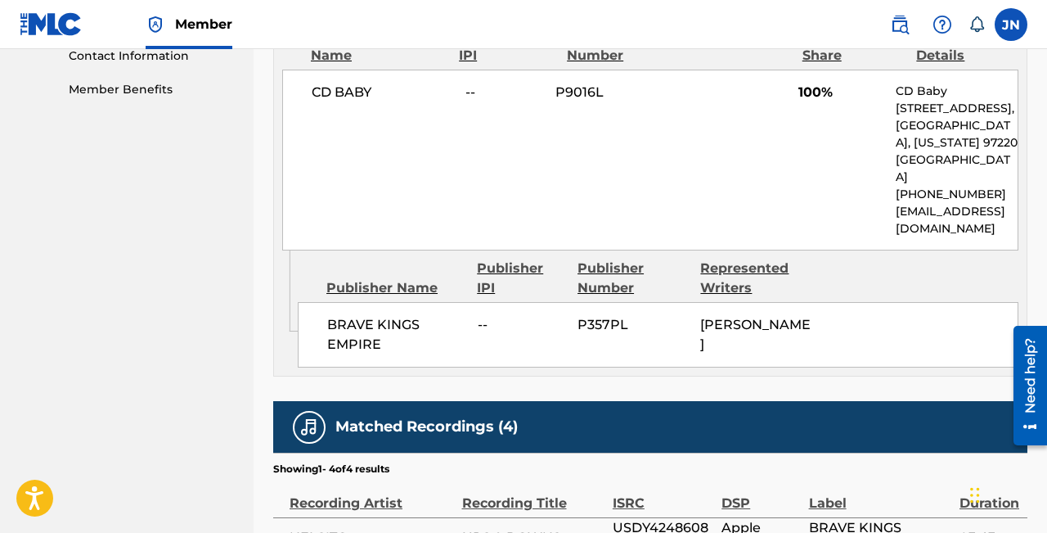
click at [339, 333] on span "BRAVE KINGS EMPIRE" at bounding box center [396, 334] width 138 height 39
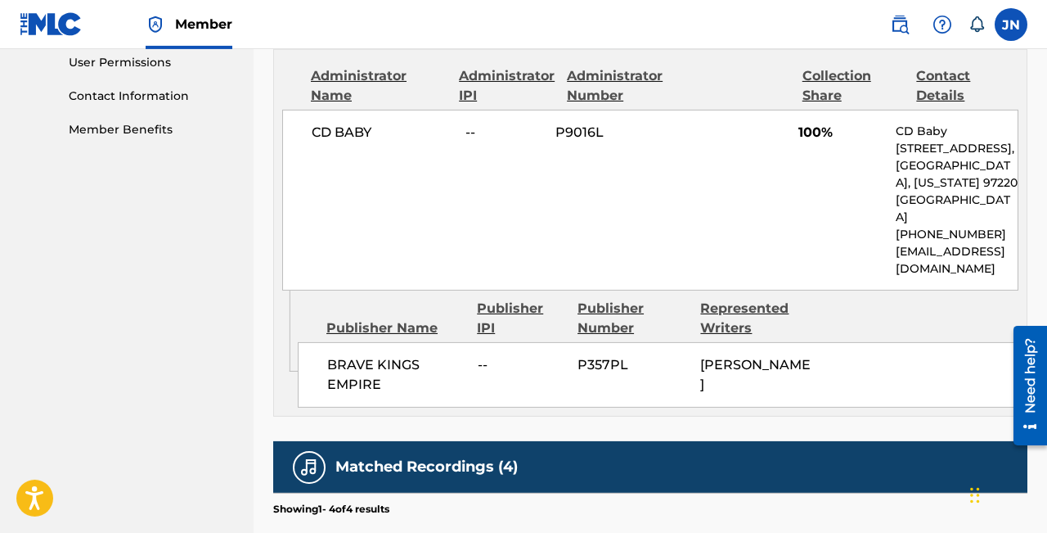
scroll to position [771, 0]
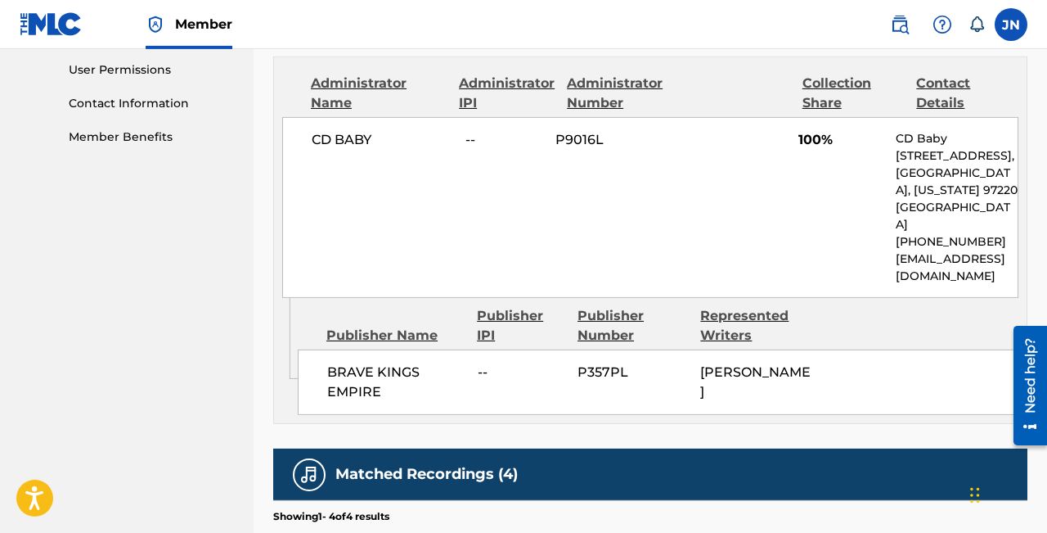
click at [334, 138] on span "CD BABY" at bounding box center [383, 140] width 142 height 20
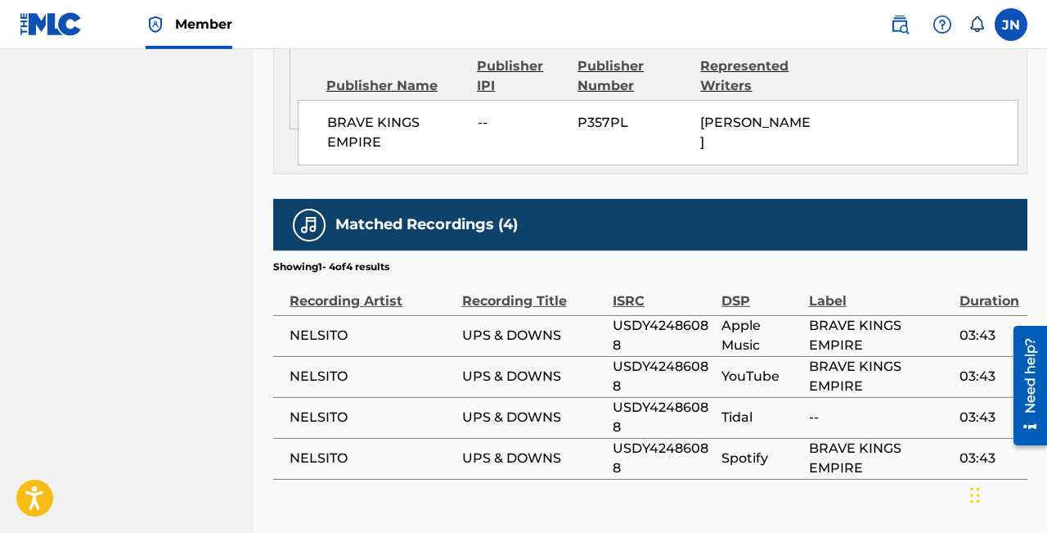
scroll to position [1109, 0]
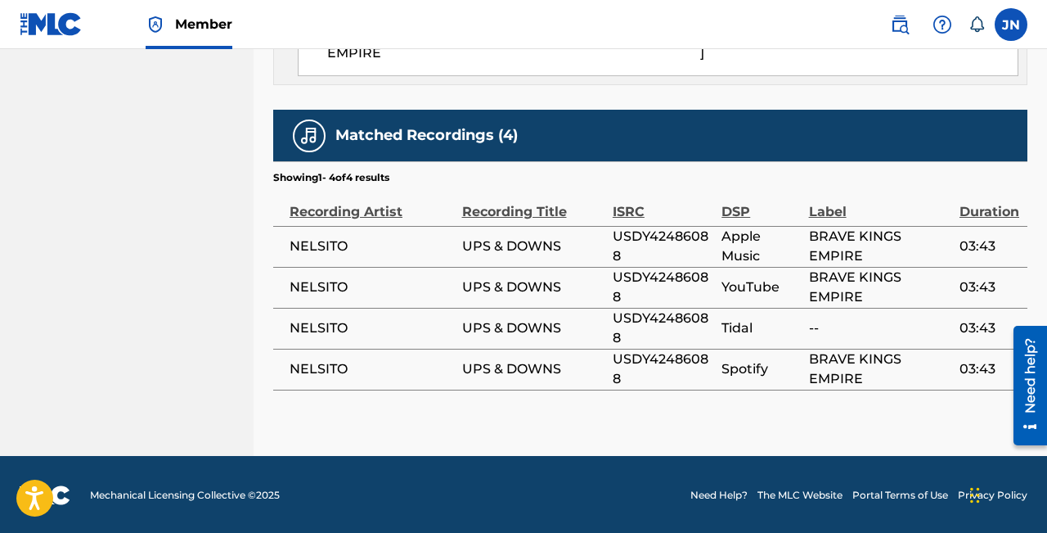
click at [301, 236] on span "NELSITO" at bounding box center [372, 246] width 164 height 20
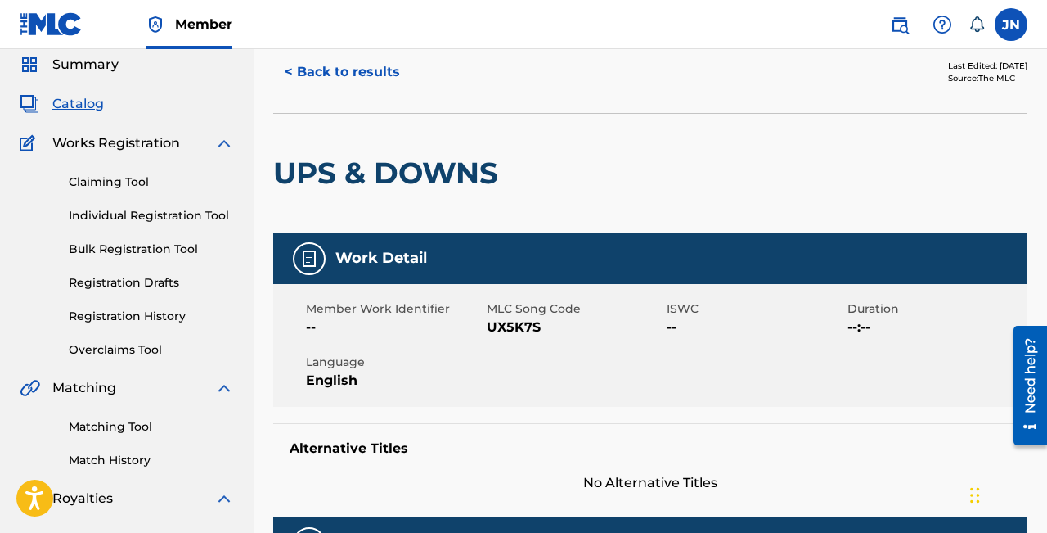
scroll to position [0, 0]
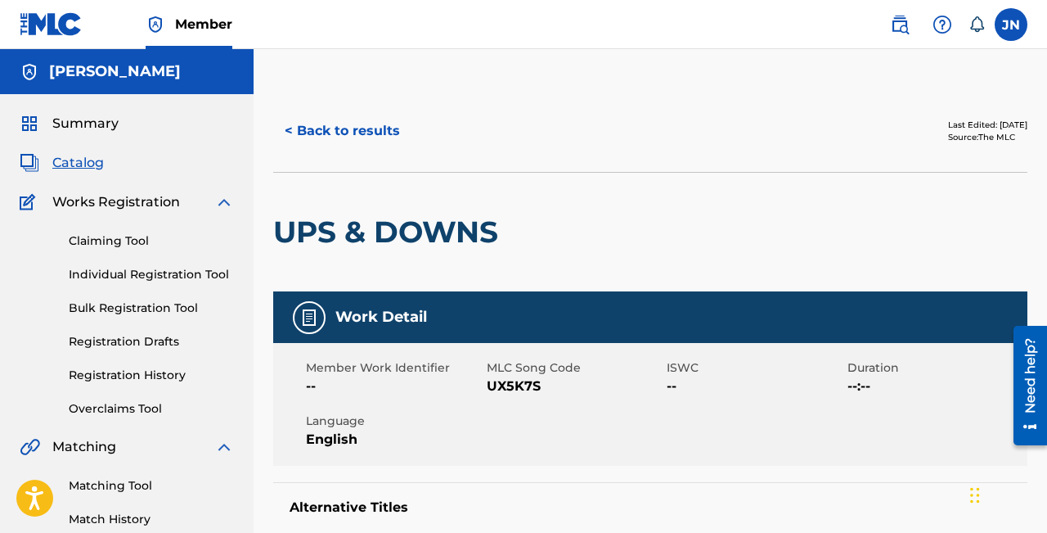
click at [290, 127] on button "< Back to results" at bounding box center [342, 130] width 138 height 41
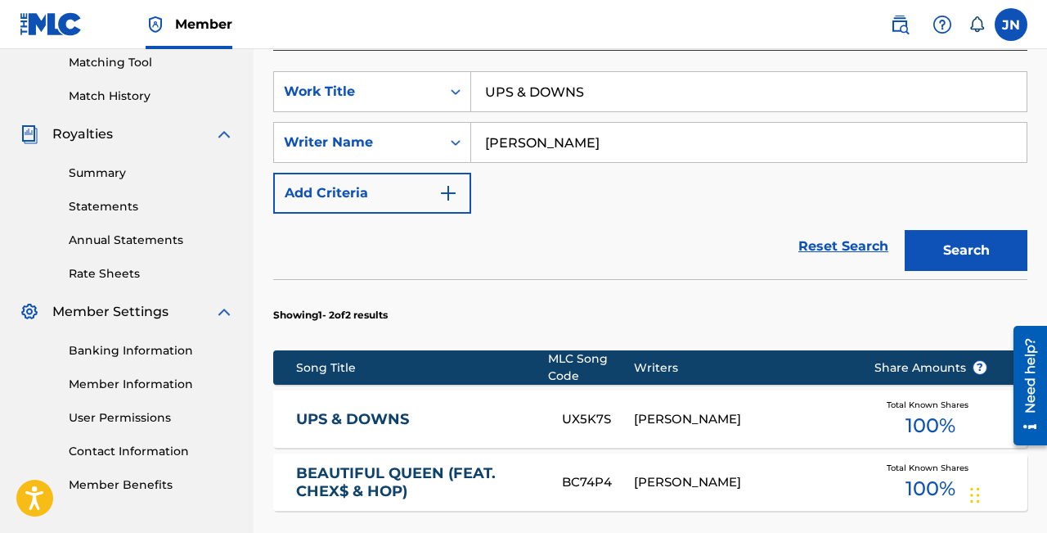
scroll to position [422, 0]
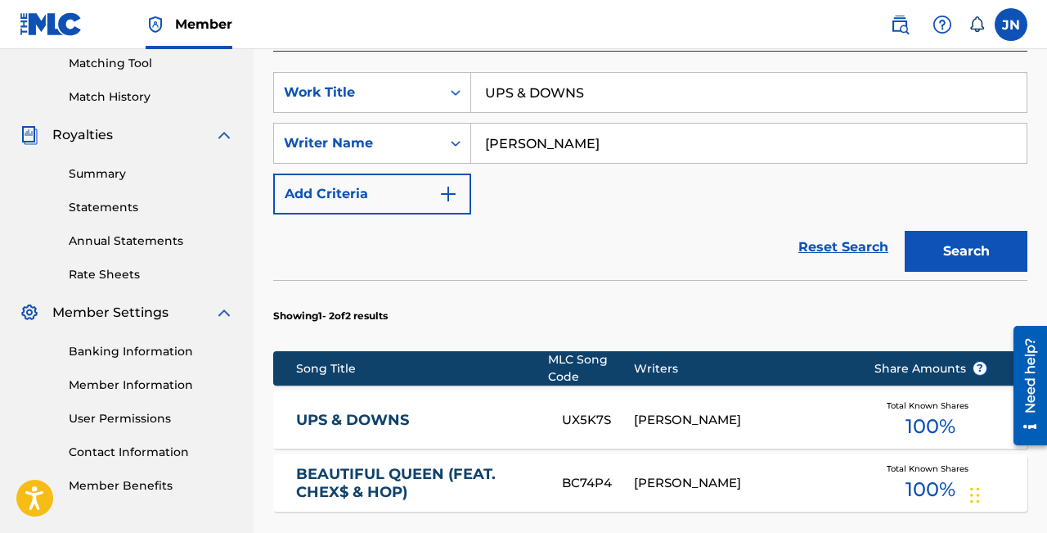
click at [452, 189] on img "Search Form" at bounding box center [448, 194] width 20 height 20
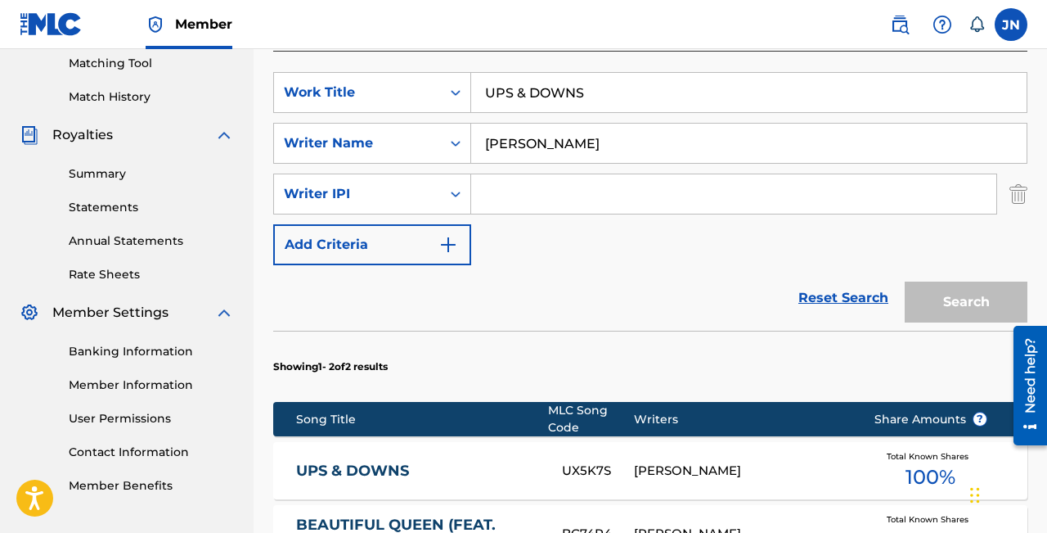
click at [500, 191] on input "Search Form" at bounding box center [733, 193] width 525 height 39
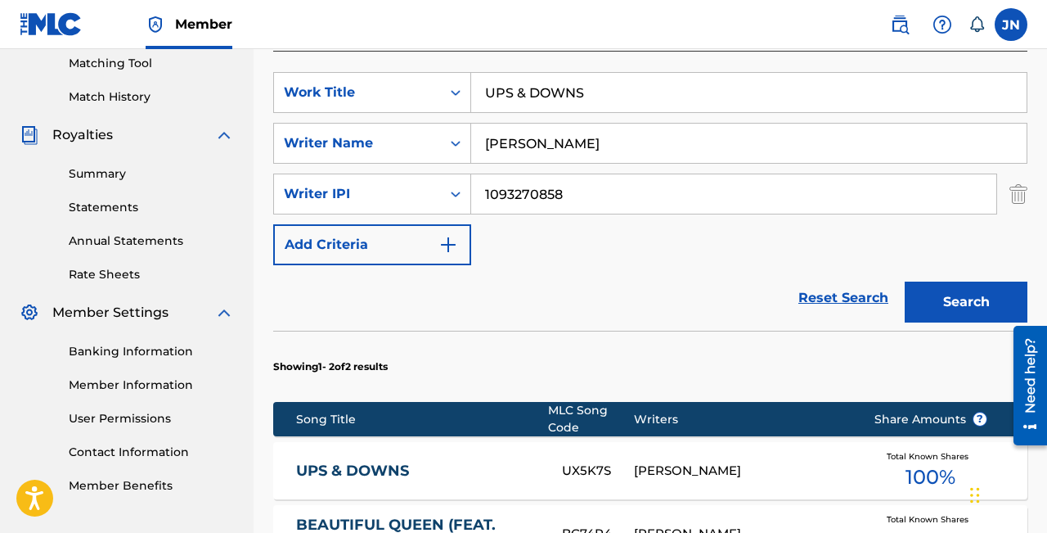
type input "1093270858"
click at [955, 304] on button "Search" at bounding box center [966, 301] width 123 height 41
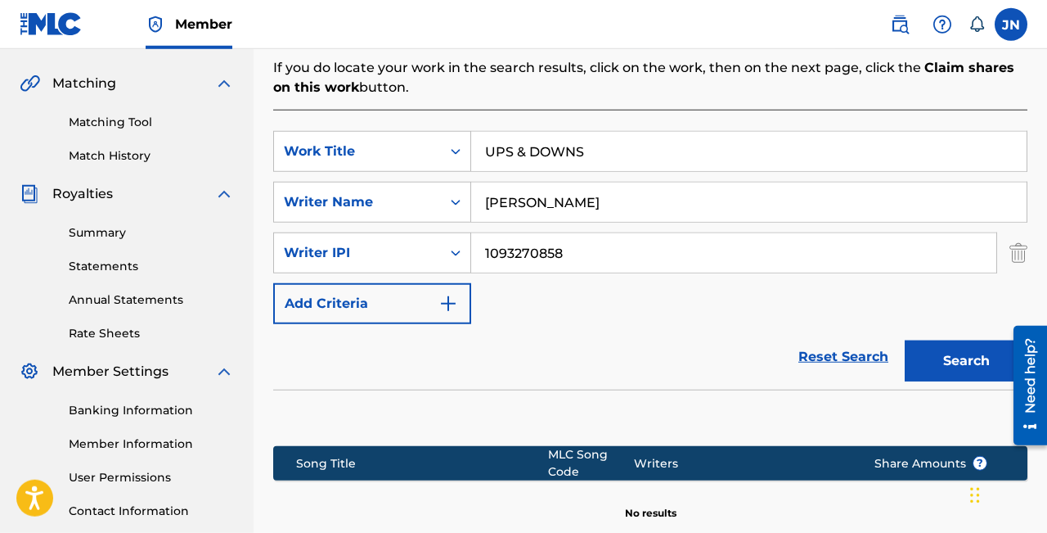
scroll to position [364, 0]
click at [600, 263] on input "1093270858" at bounding box center [733, 251] width 525 height 39
click at [600, 262] on input "1093270858" at bounding box center [733, 251] width 525 height 39
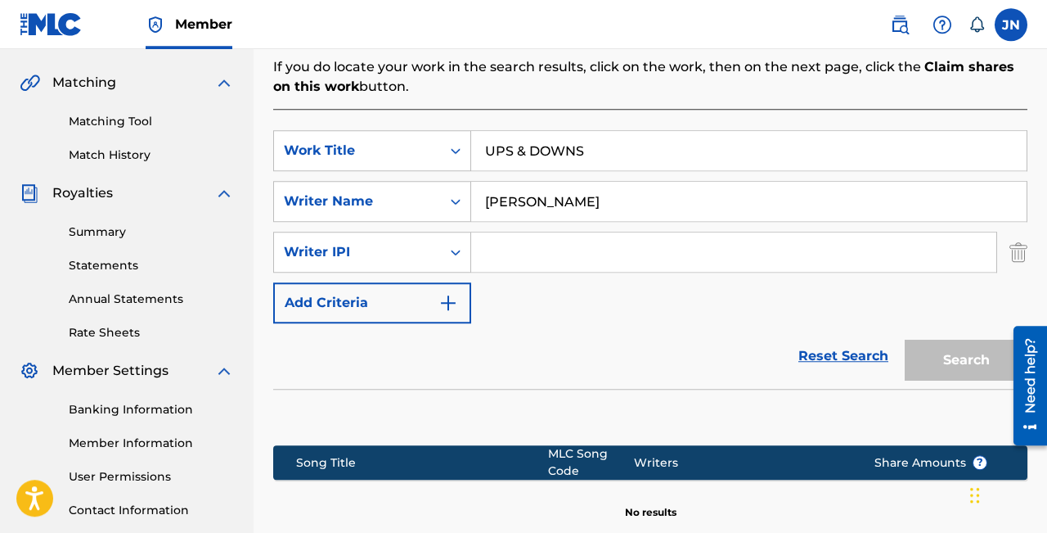
click at [452, 304] on img "Search Form" at bounding box center [448, 303] width 20 height 20
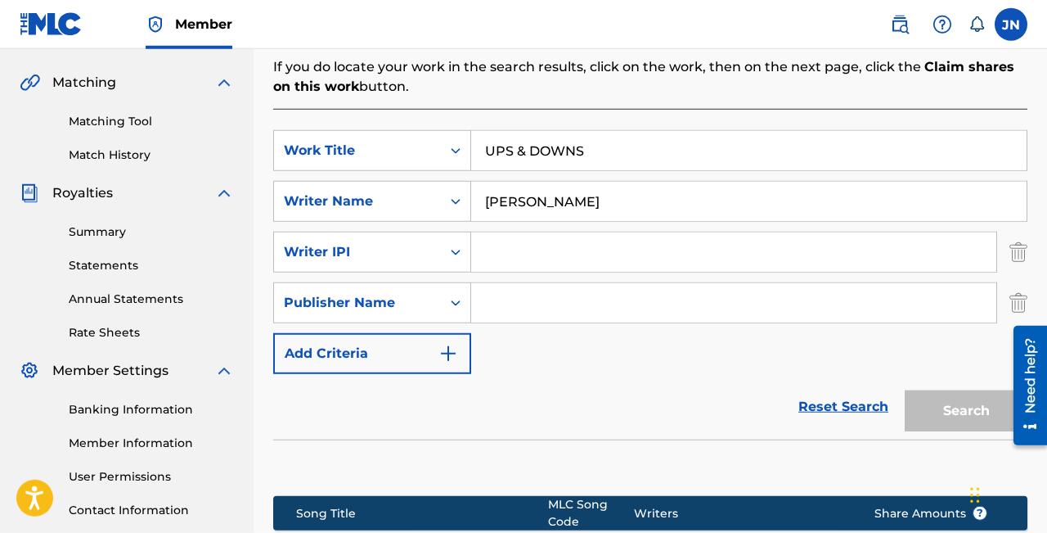
click at [509, 304] on input "Search Form" at bounding box center [733, 302] width 525 height 39
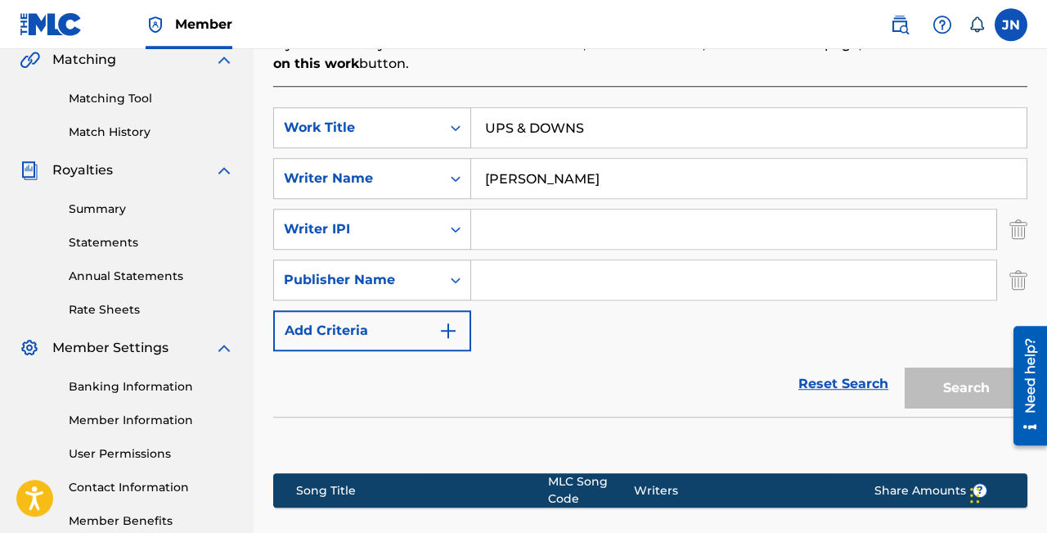
scroll to position [435, 0]
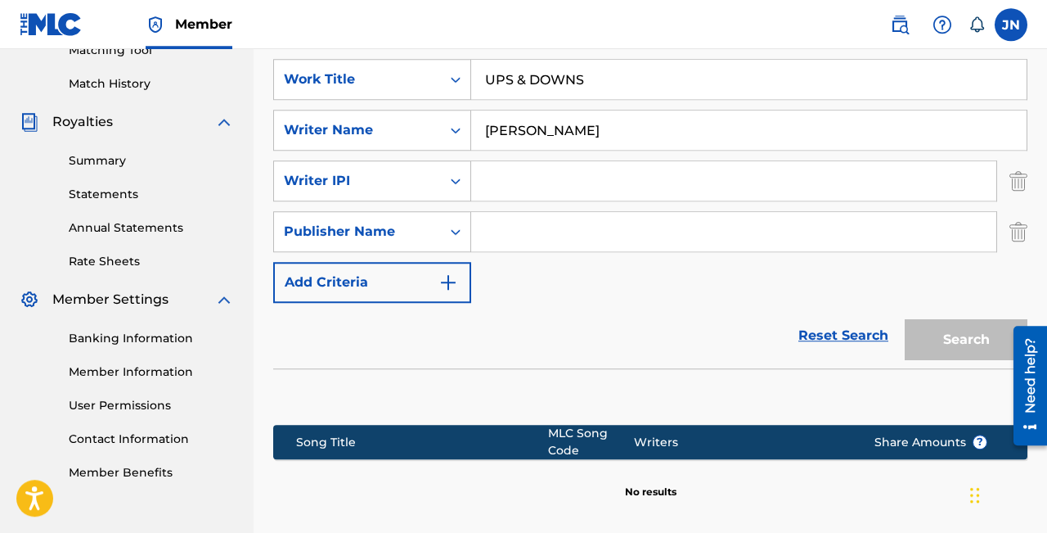
click at [833, 333] on link "Reset Search" at bounding box center [843, 335] width 106 height 36
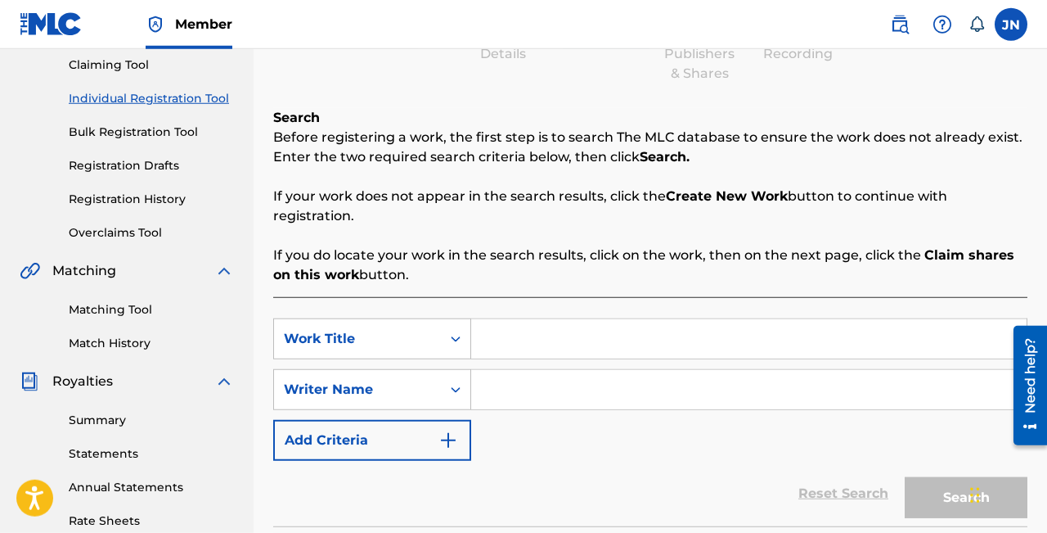
scroll to position [170, 0]
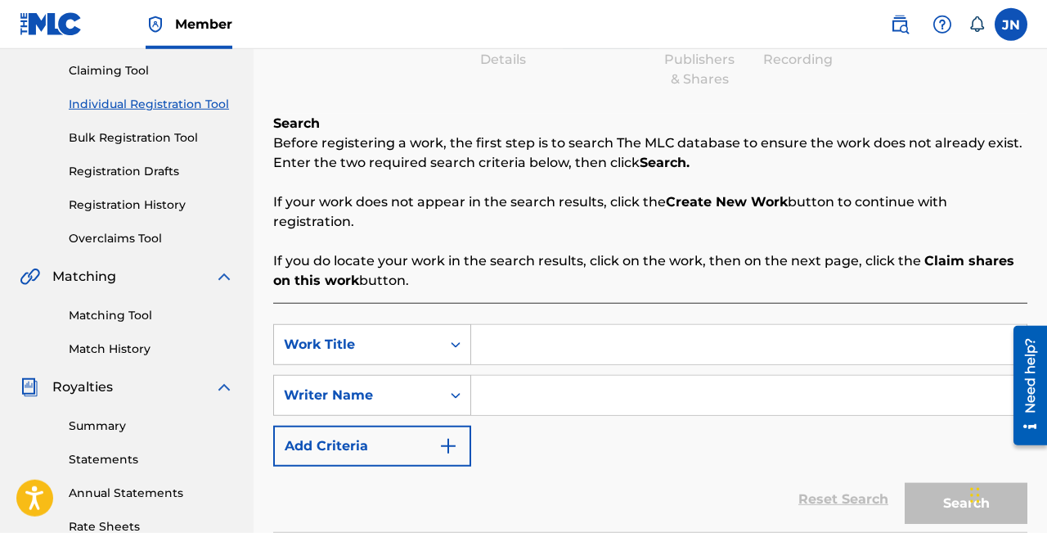
click at [537, 354] on input "Search Form" at bounding box center [748, 344] width 555 height 39
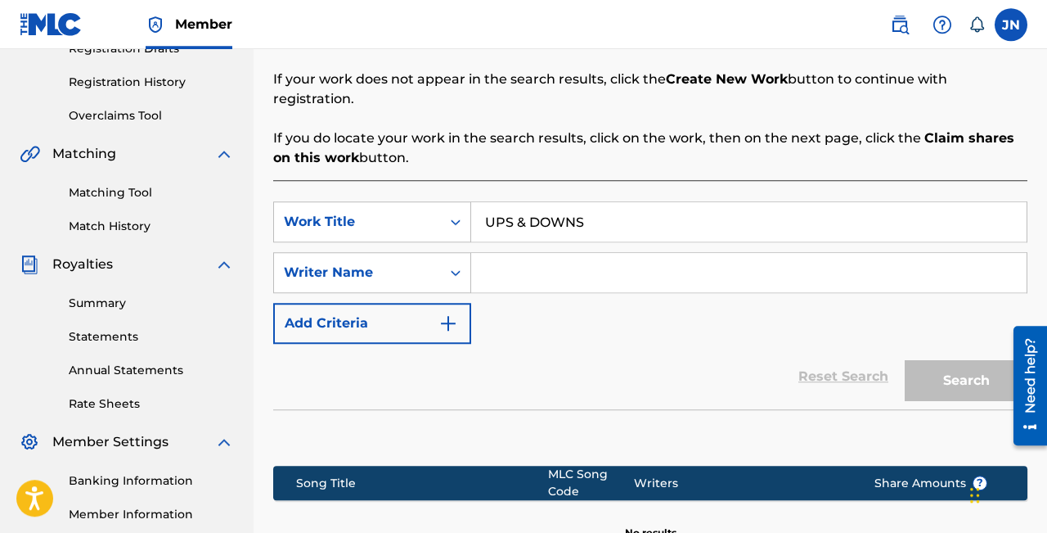
scroll to position [299, 0]
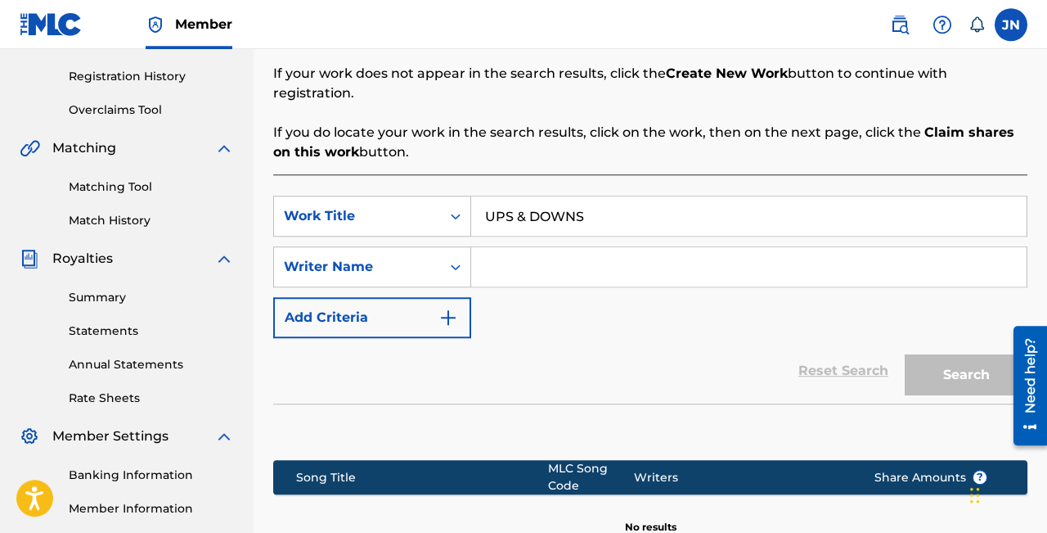
type input "UPS & DOWNS"
click at [503, 264] on input "Search Form" at bounding box center [748, 266] width 555 height 39
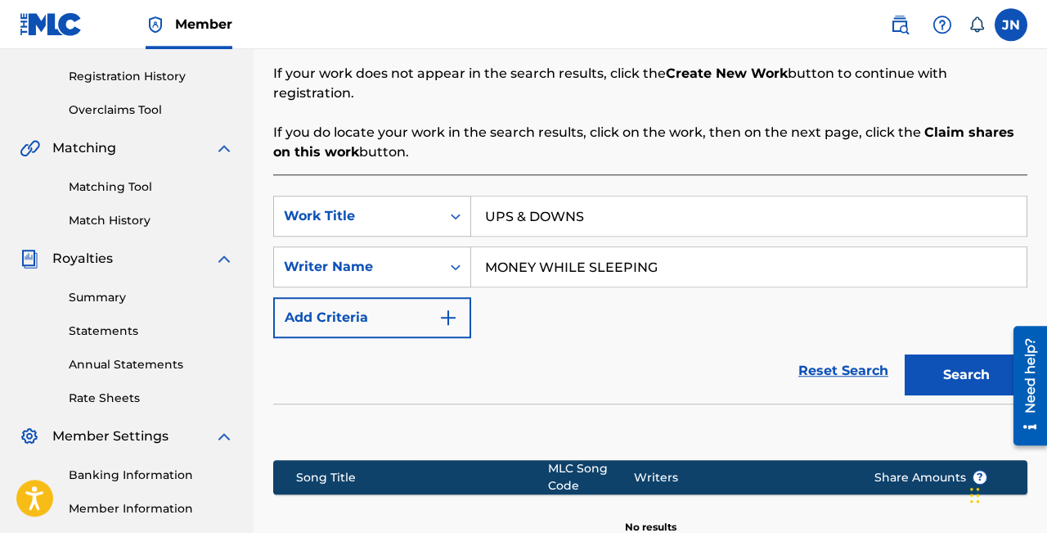
click at [964, 377] on button "Search" at bounding box center [966, 374] width 123 height 41
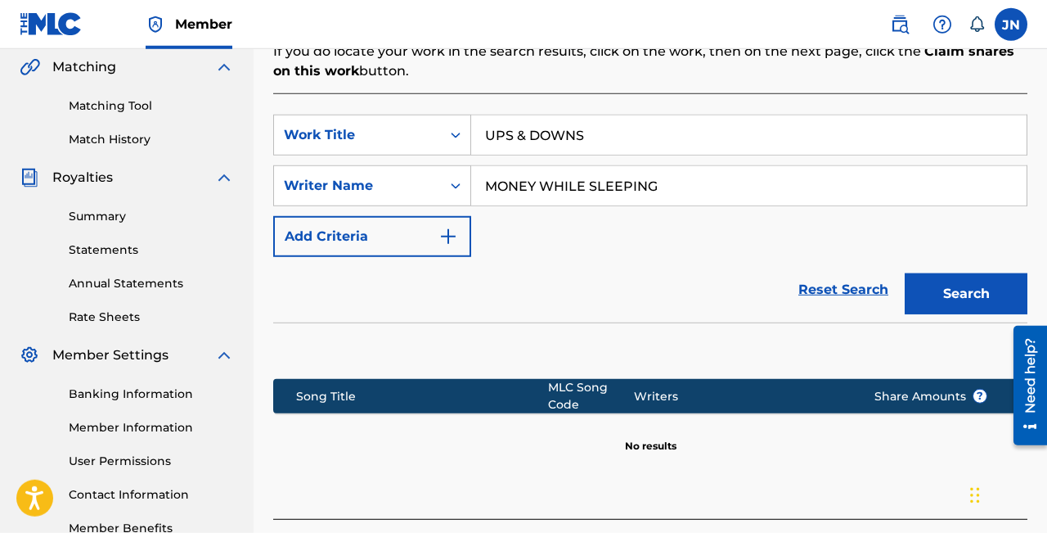
scroll to position [377, 0]
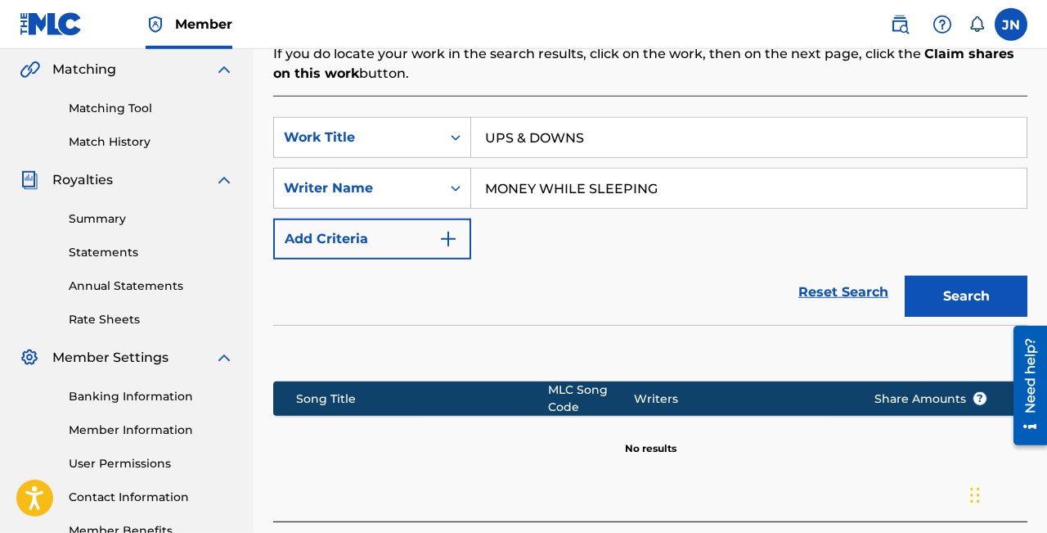
click at [554, 188] on input "MONEY WHILE SLEEPING" at bounding box center [748, 188] width 555 height 39
type input "JELANI NELSON"
click at [947, 290] on button "Search" at bounding box center [966, 296] width 123 height 41
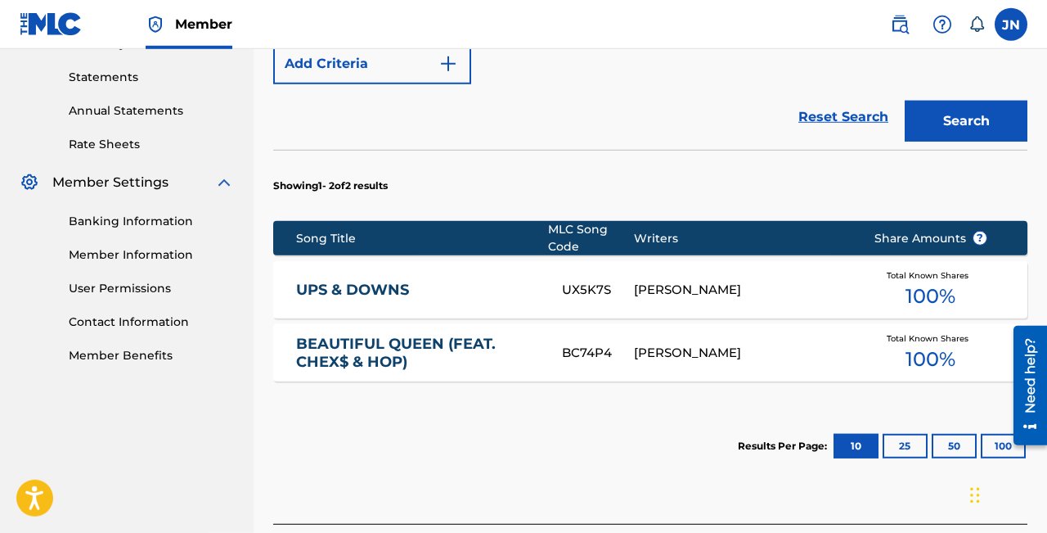
scroll to position [560, 0]
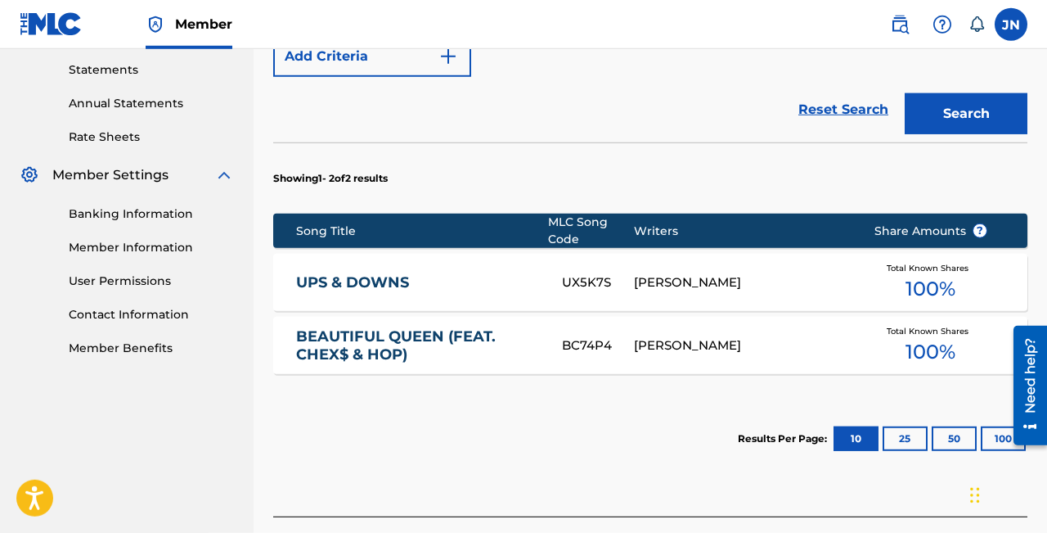
click at [709, 286] on div "JELANI NELSON" at bounding box center [741, 282] width 215 height 19
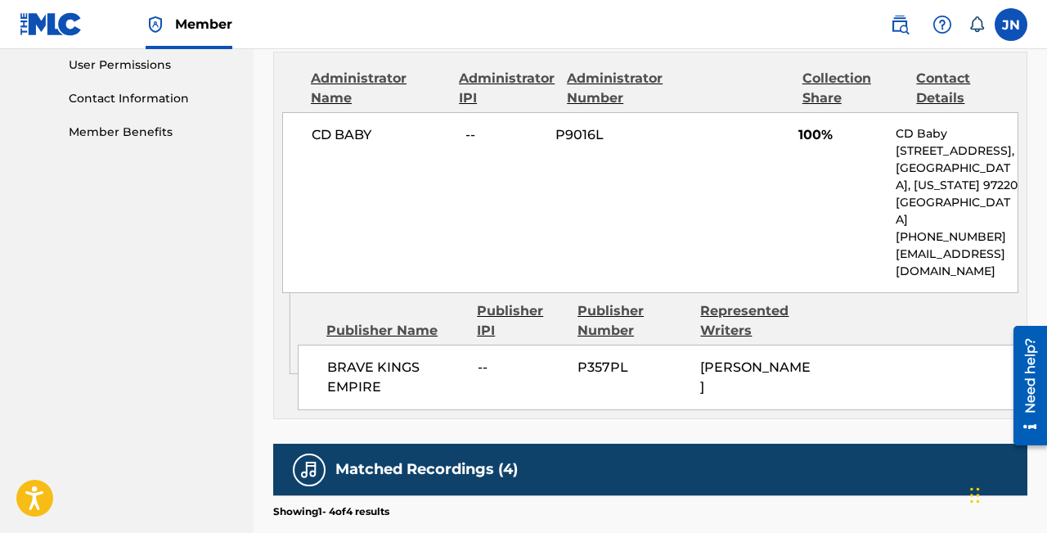
scroll to position [782, 0]
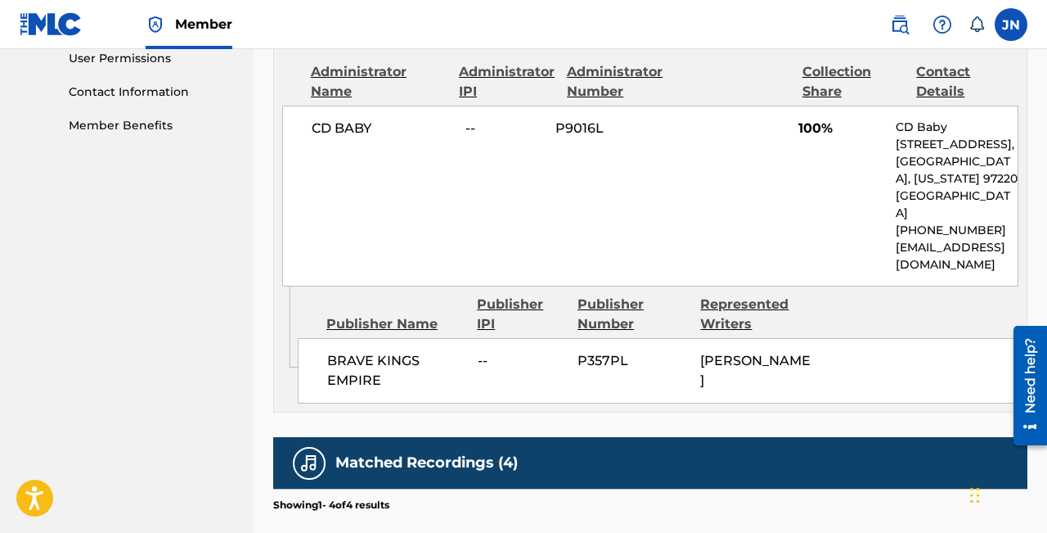
click at [379, 374] on span "BRAVE KINGS EMPIRE" at bounding box center [396, 370] width 138 height 39
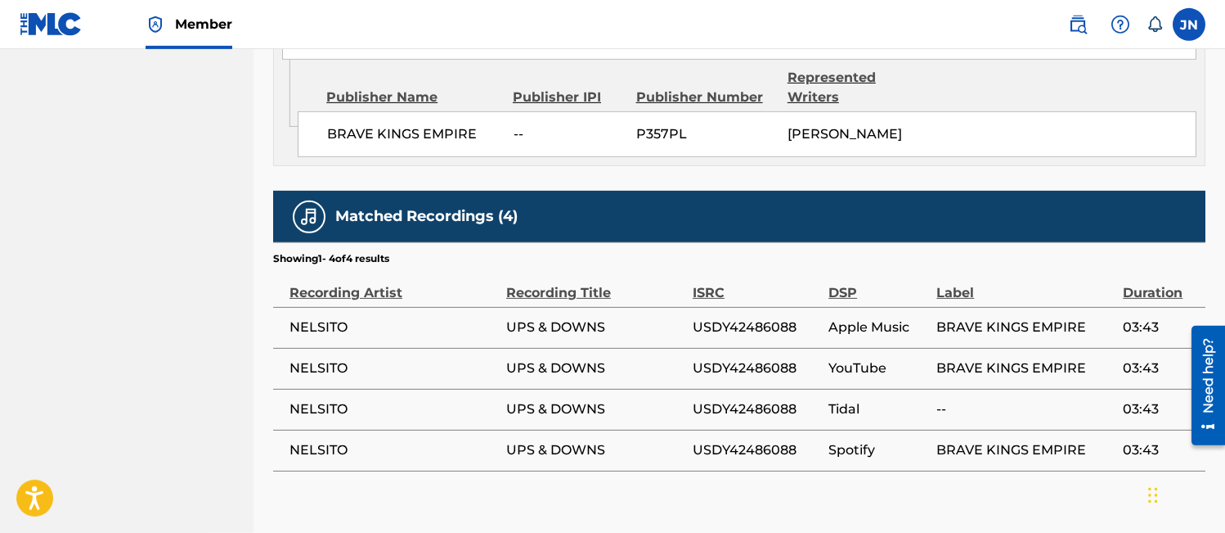
scroll to position [1055, 0]
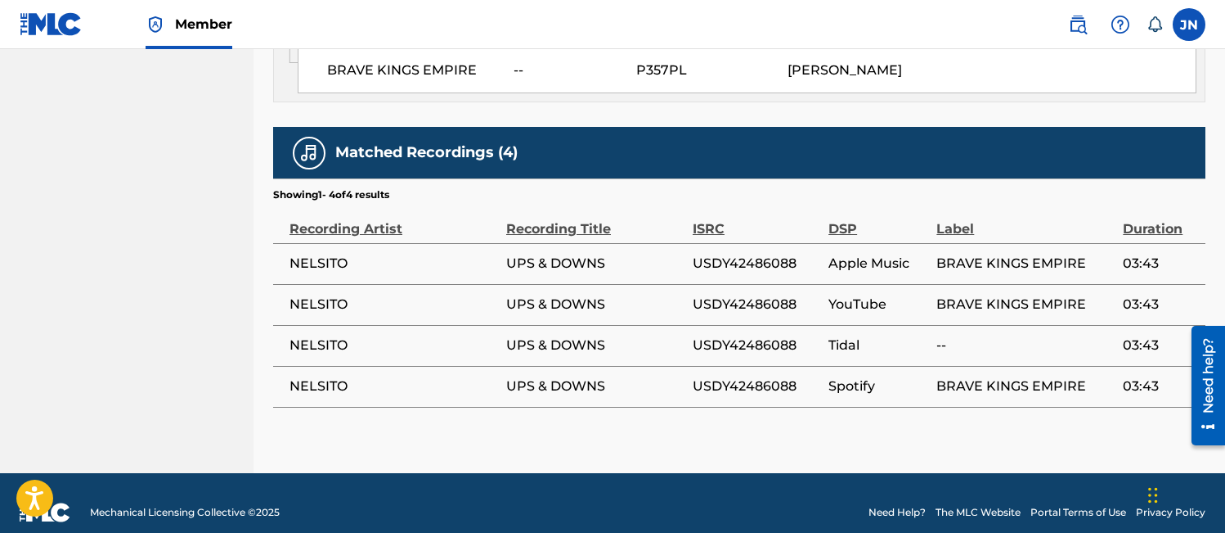
click at [958, 254] on span "BRAVE KINGS EMPIRE" at bounding box center [1026, 264] width 178 height 20
click at [869, 295] on span "YouTube" at bounding box center [879, 305] width 100 height 20
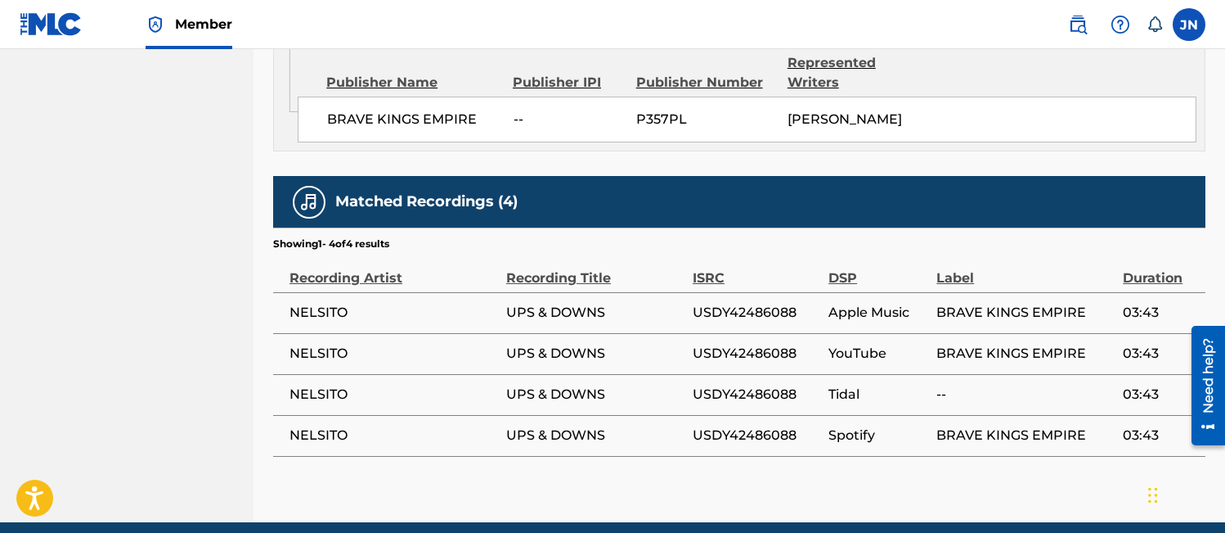
click at [524, 333] on td "UPS & DOWNS" at bounding box center [599, 353] width 187 height 41
click at [524, 344] on span "UPS & DOWNS" at bounding box center [595, 354] width 178 height 20
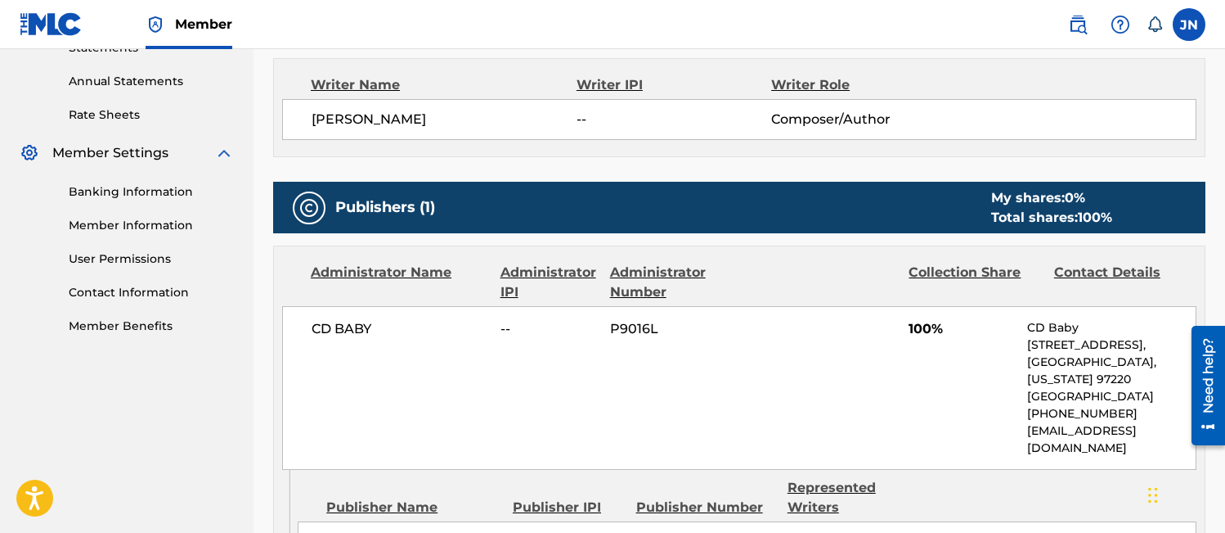
scroll to position [583, 0]
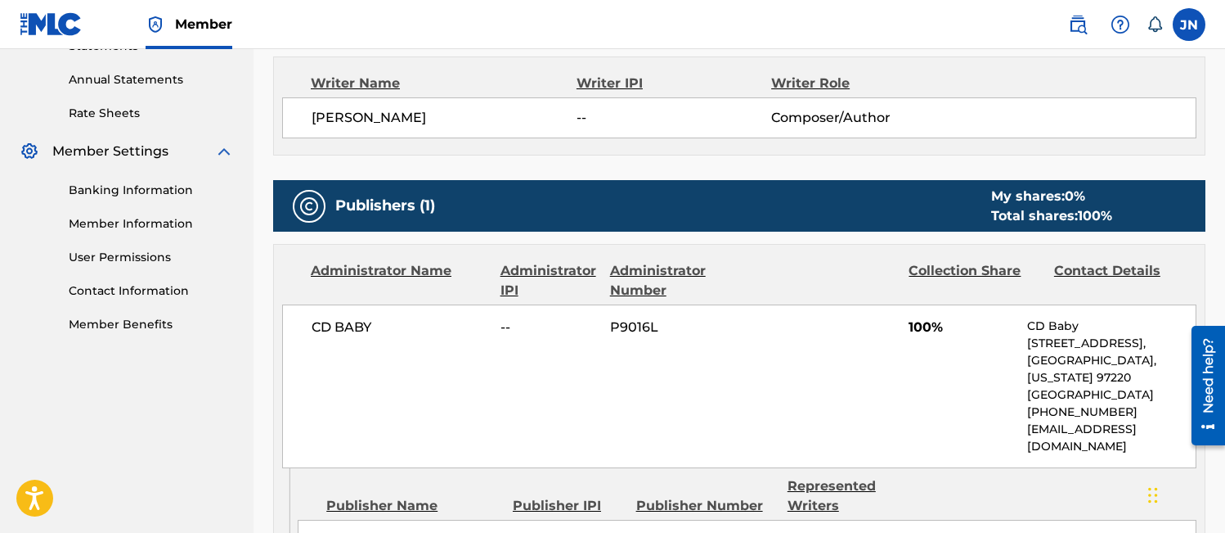
click at [649, 280] on div "Administrator Number" at bounding box center [676, 280] width 133 height 39
click at [417, 263] on div "Administrator Name" at bounding box center [400, 280] width 178 height 39
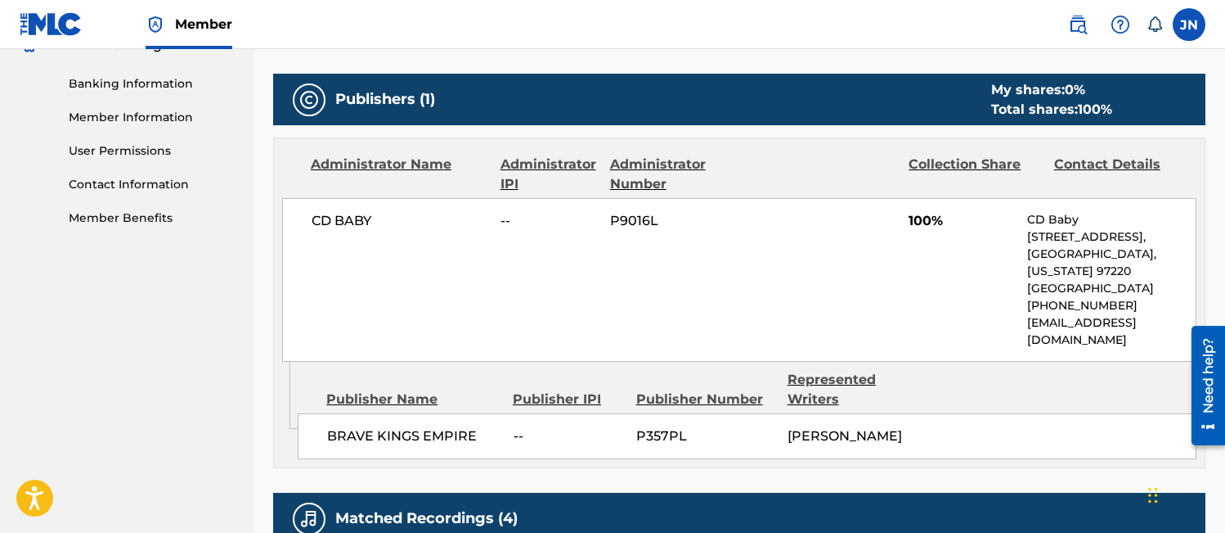
scroll to position [691, 0]
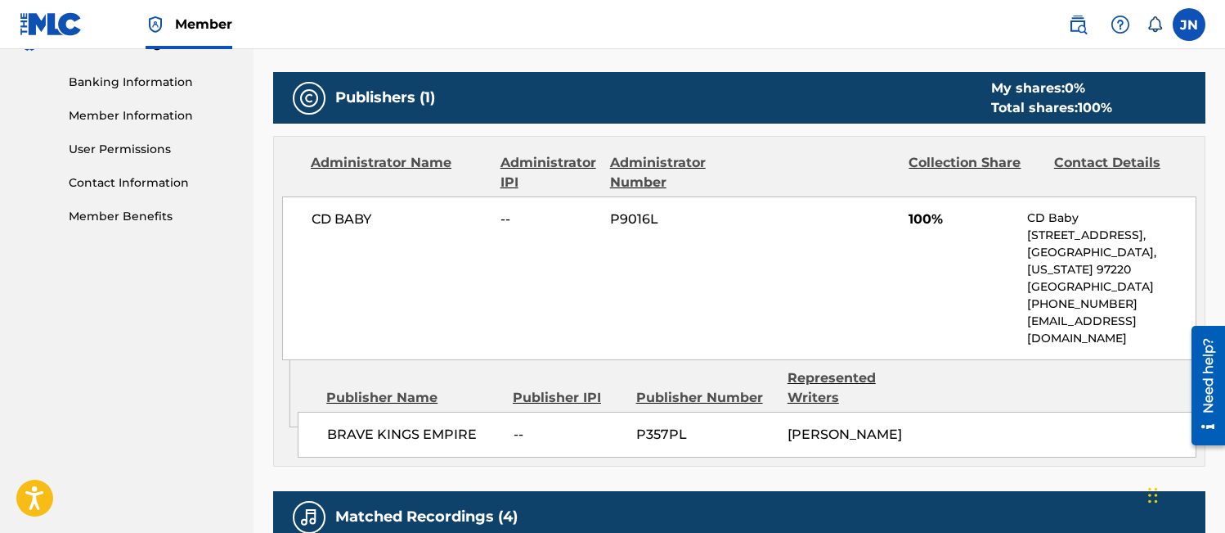
click at [1046, 305] on p "+1-503-5953000" at bounding box center [1111, 303] width 169 height 17
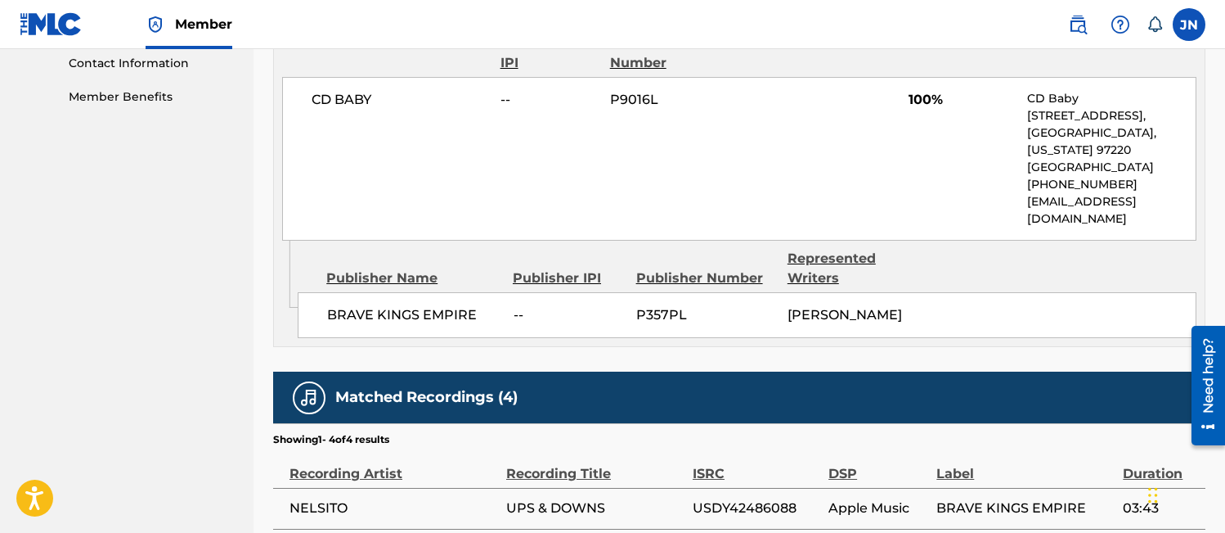
scroll to position [929, 0]
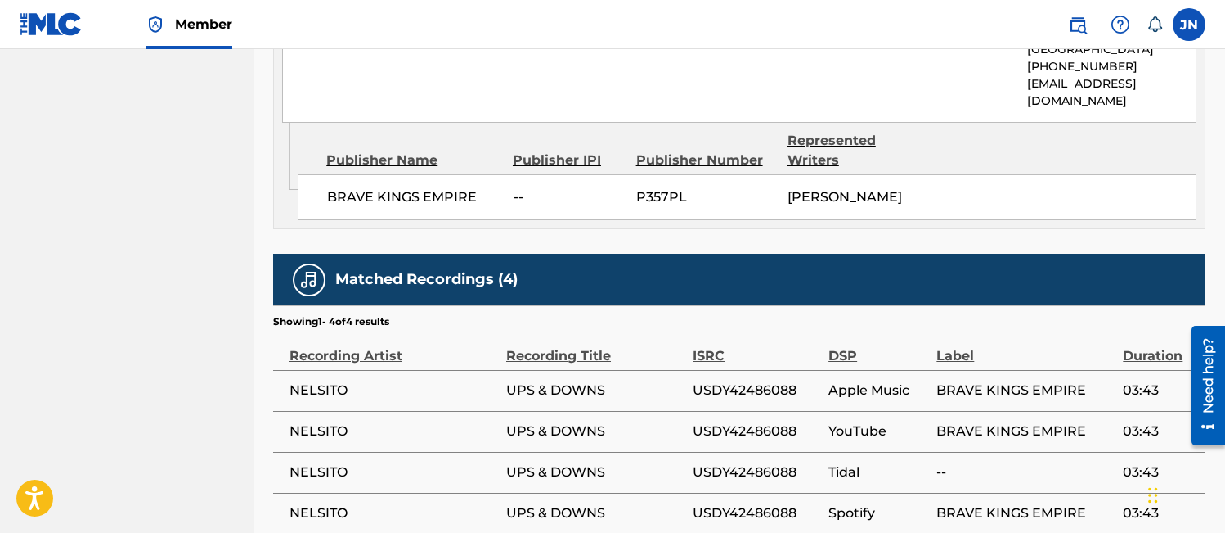
click at [411, 188] on span "BRAVE KINGS EMPIRE" at bounding box center [413, 197] width 173 height 20
click at [411, 187] on span "BRAVE KINGS EMPIRE" at bounding box center [413, 197] width 173 height 20
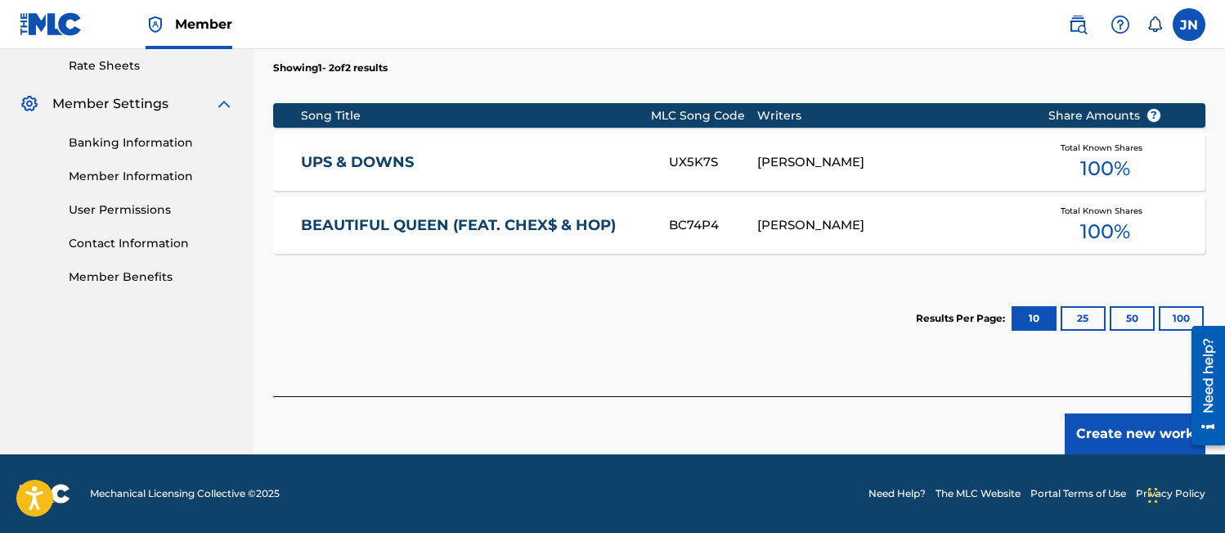
scroll to position [482, 0]
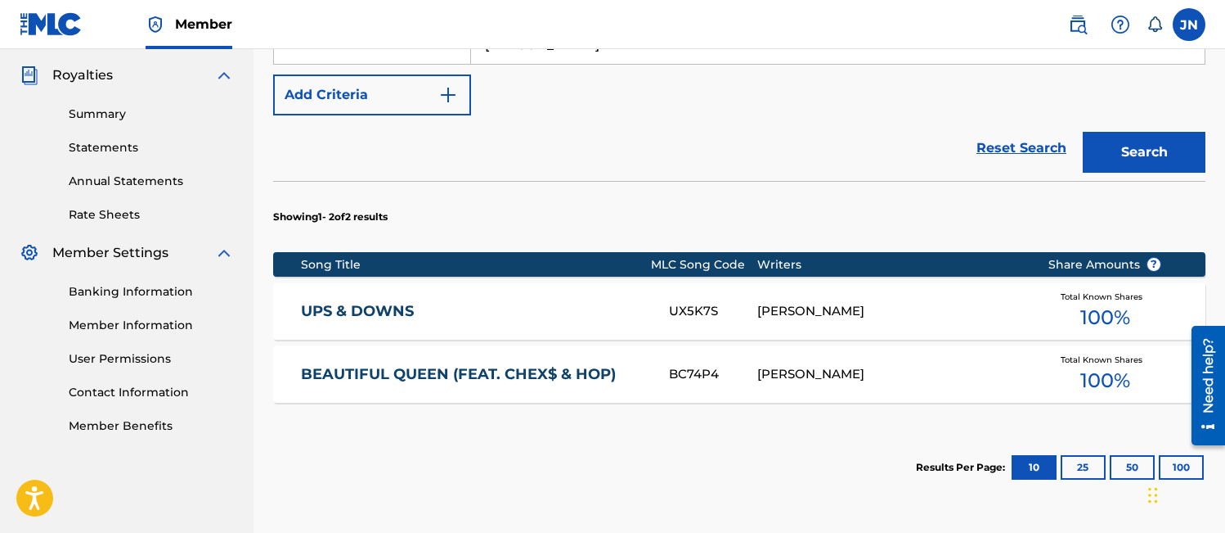
click at [398, 308] on link "UPS & DOWNS" at bounding box center [474, 311] width 346 height 19
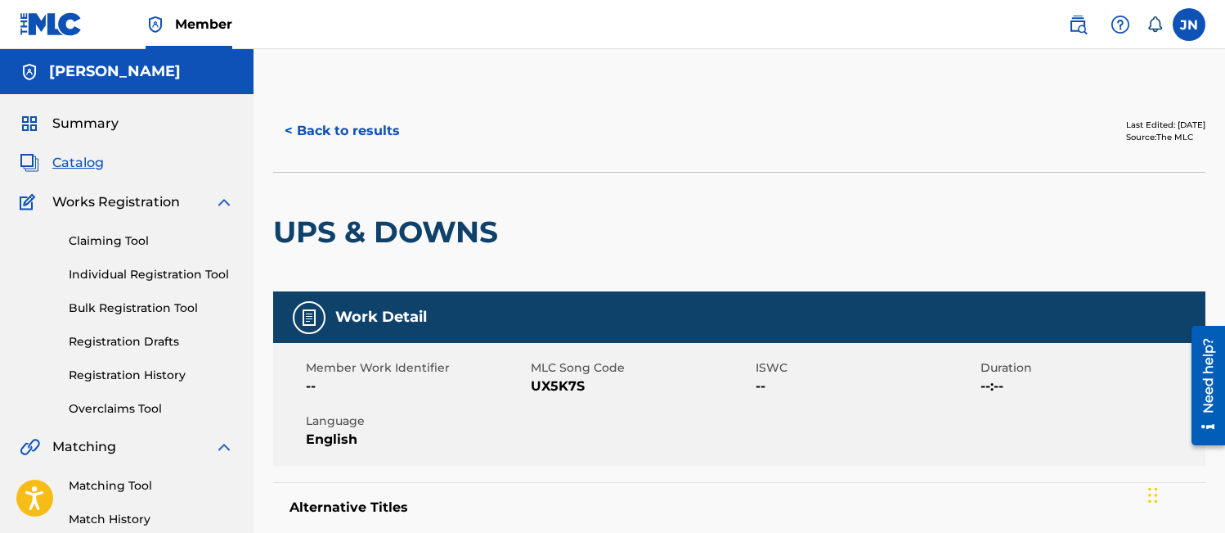
click at [405, 318] on h5 "Work Detail" at bounding box center [381, 317] width 92 height 19
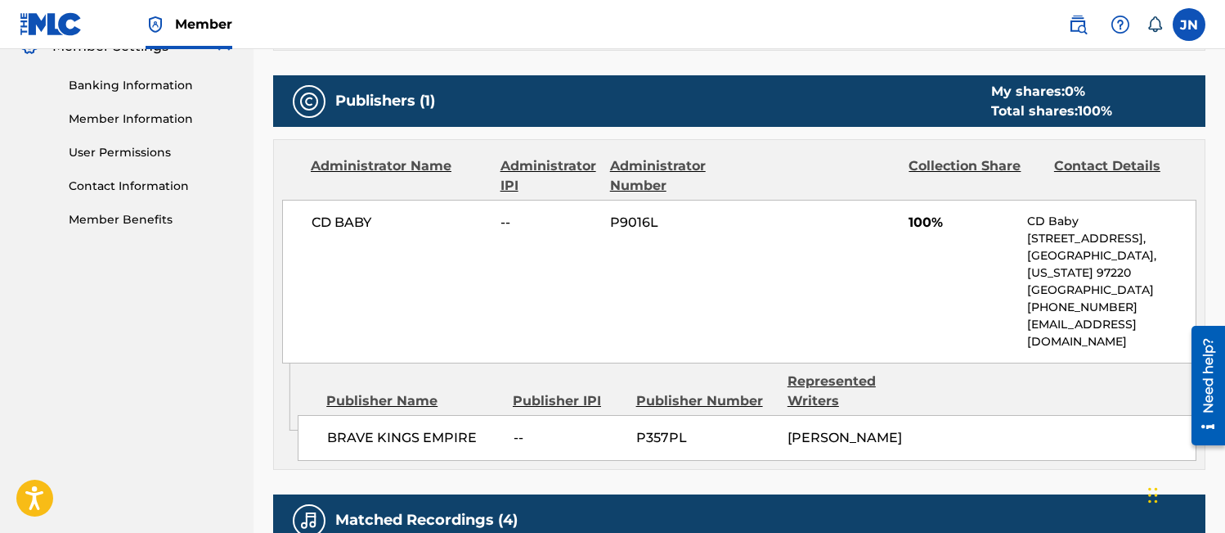
scroll to position [662, 0]
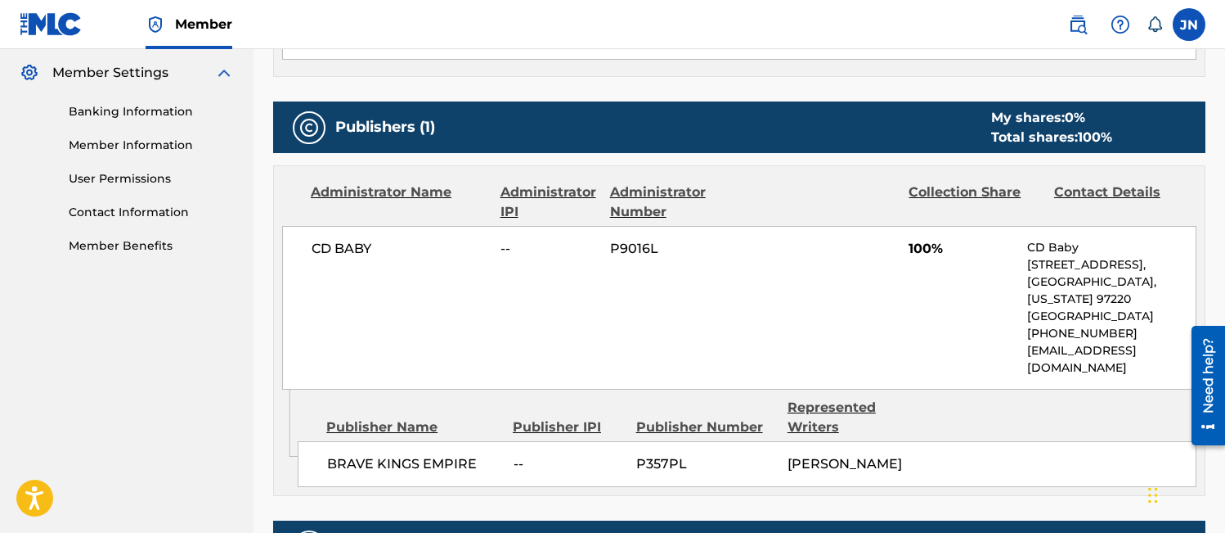
click at [117, 144] on link "Member Information" at bounding box center [151, 145] width 165 height 17
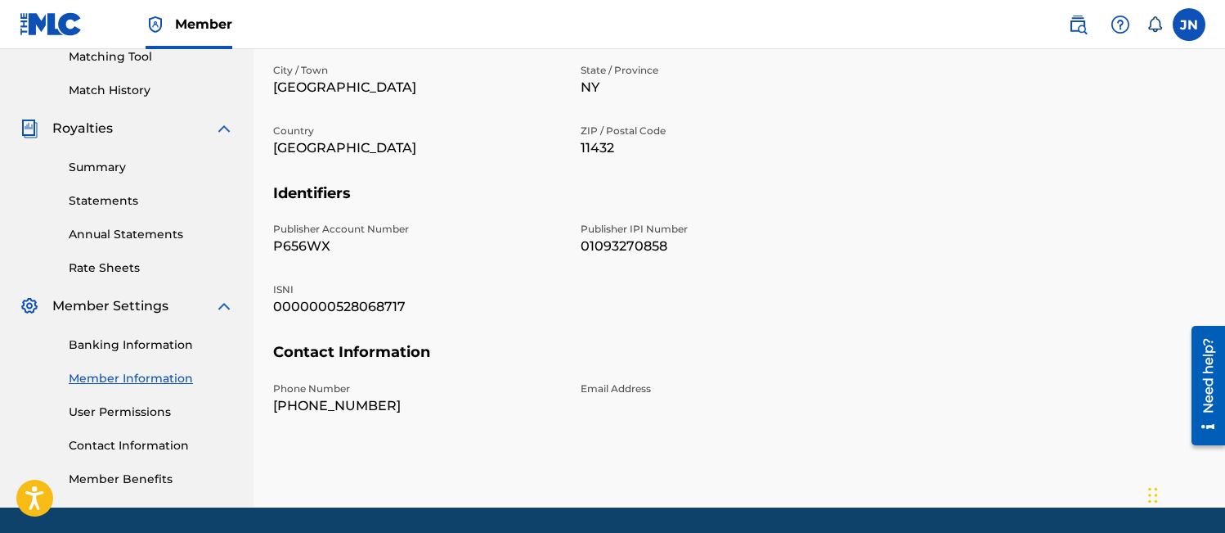
scroll to position [431, 0]
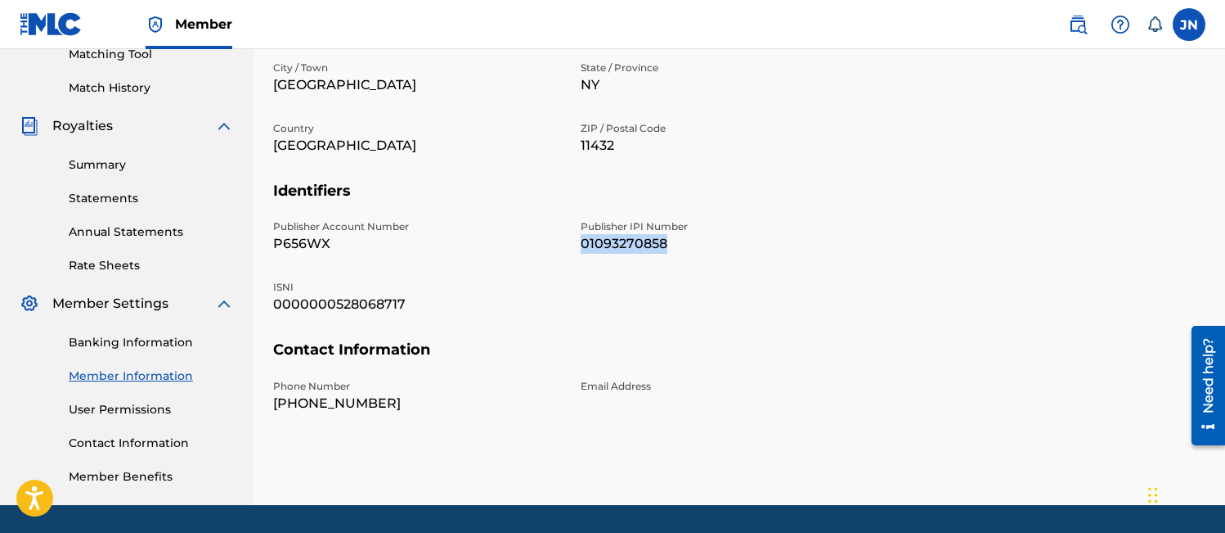
drag, startPoint x: 582, startPoint y: 245, endPoint x: 670, endPoint y: 233, distance: 88.4
click at [670, 233] on div "Publisher IPI Number 01093270858" at bounding box center [725, 236] width 288 height 34
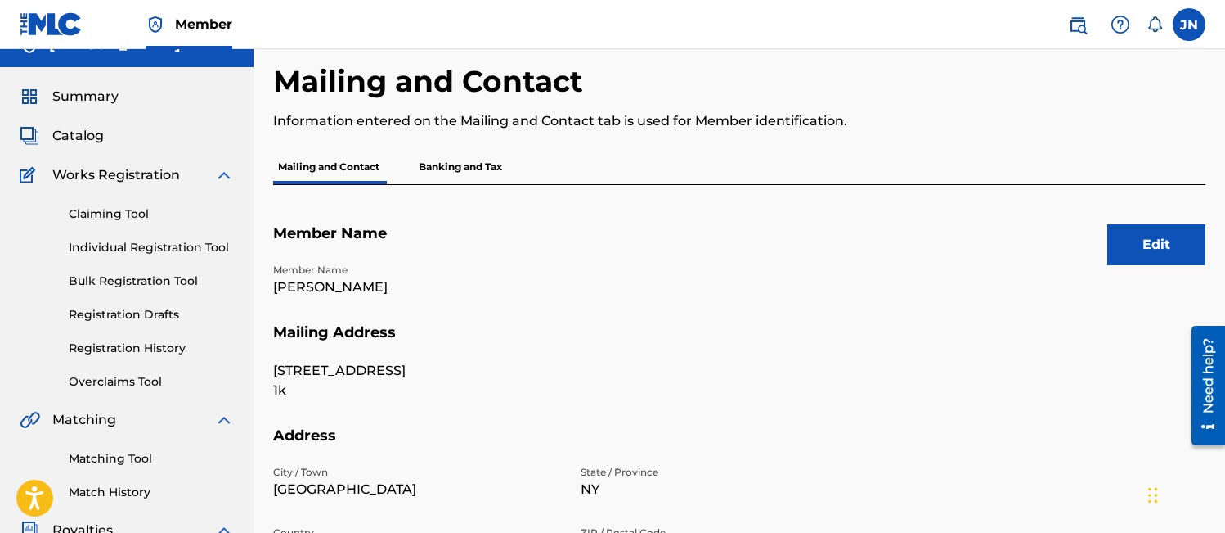
scroll to position [31, 0]
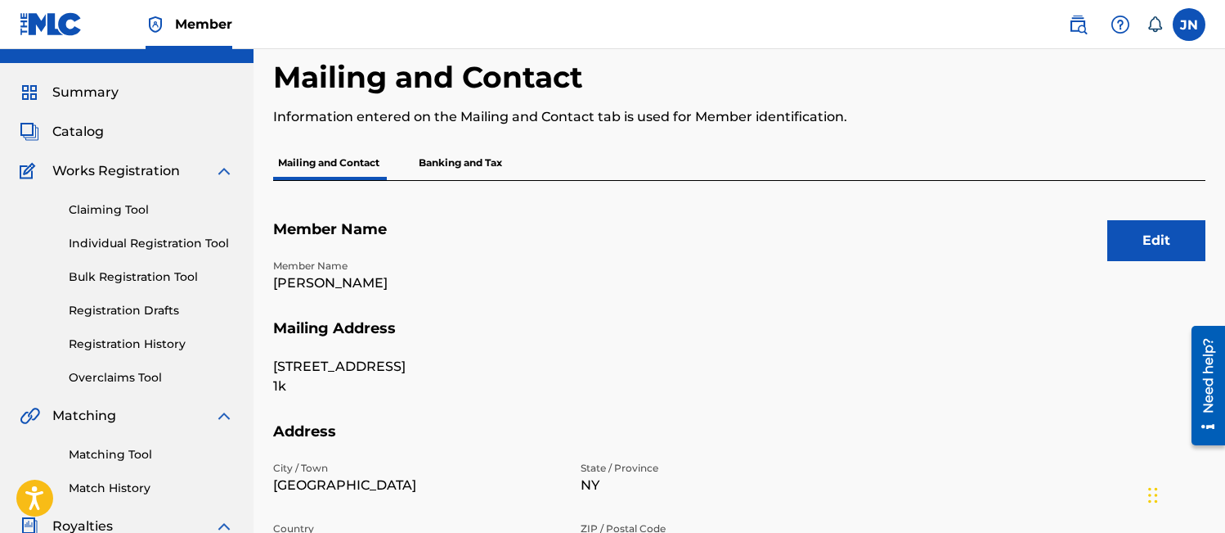
drag, startPoint x: 1095, startPoint y: 157, endPoint x: 1000, endPoint y: 175, distance: 97.4
click at [1000, 175] on div "Mailing and Contact Banking and Tax" at bounding box center [739, 163] width 933 height 34
click at [1046, 240] on button "Edit" at bounding box center [1157, 240] width 98 height 41
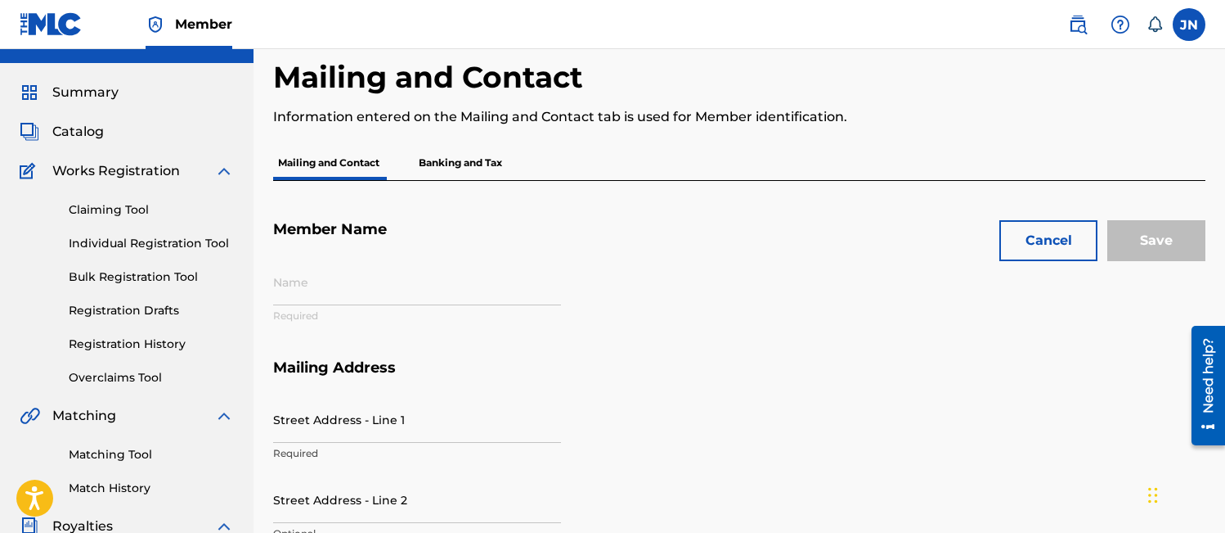
type input "[PERSON_NAME]"
type input "16010 89th avenue"
type input "1k"
type input "Jamaica"
type input "11432"
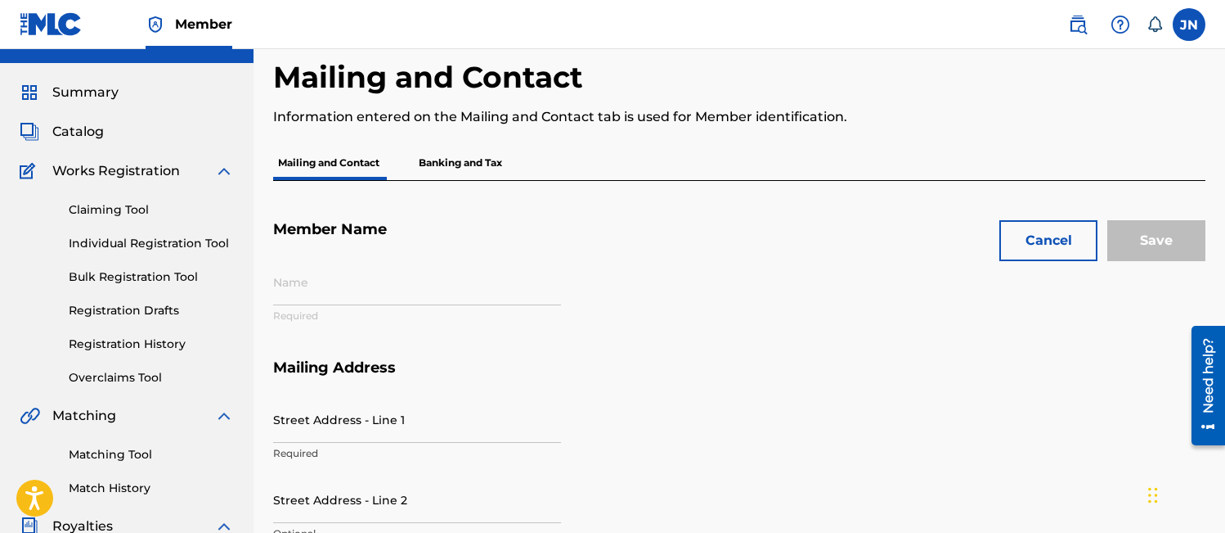
type input "P656WX"
type input "01093270858"
type input "0000000528068717"
type input "917"
type input "6504922"
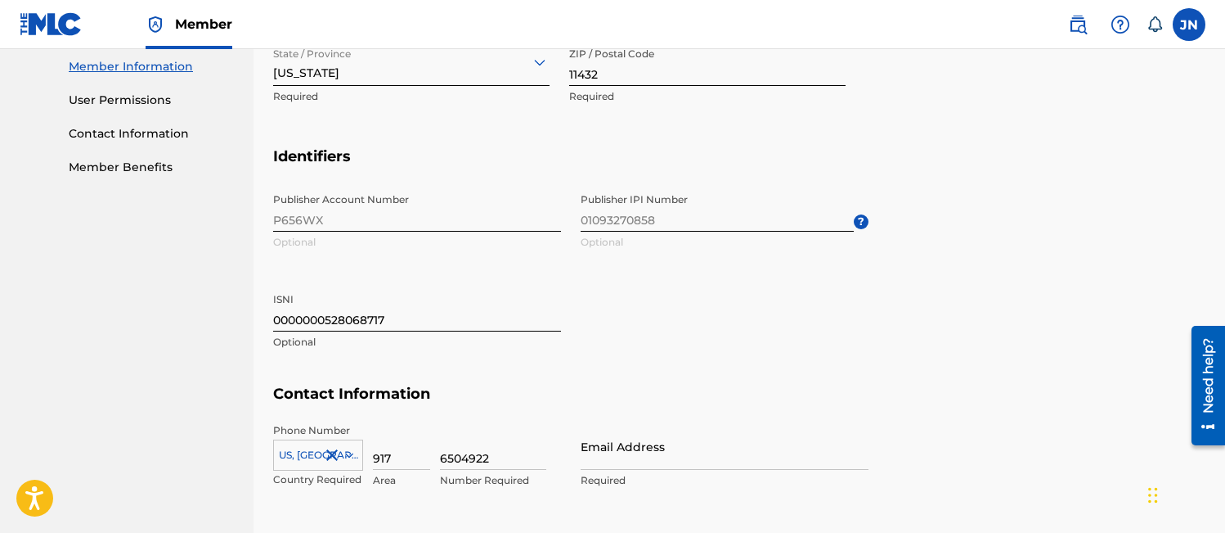
scroll to position [848, 0]
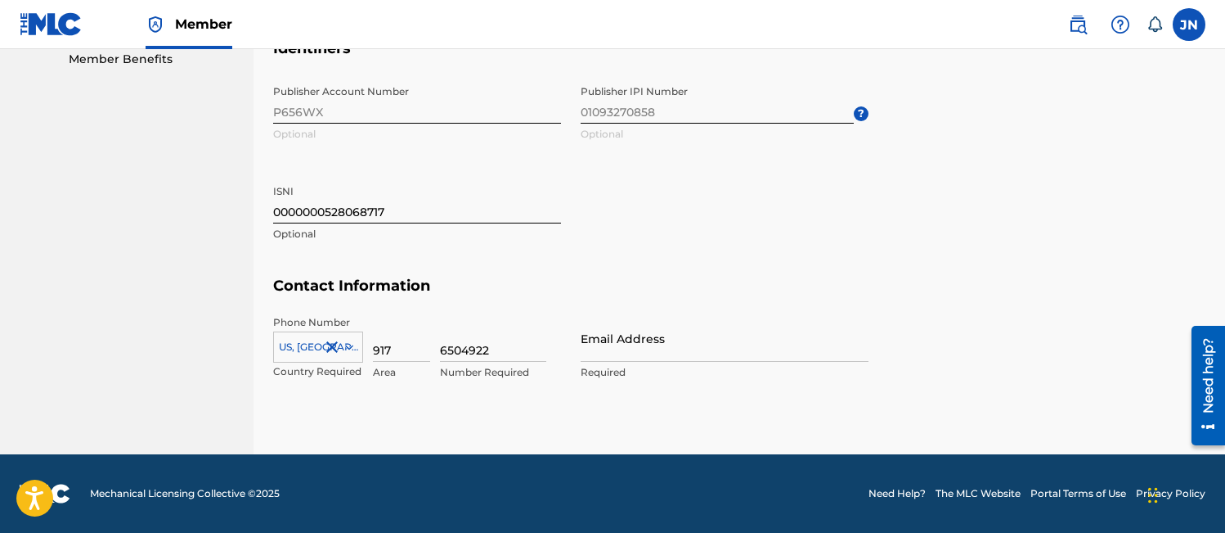
click at [724, 342] on input "Email Address" at bounding box center [725, 338] width 288 height 47
type input "J"
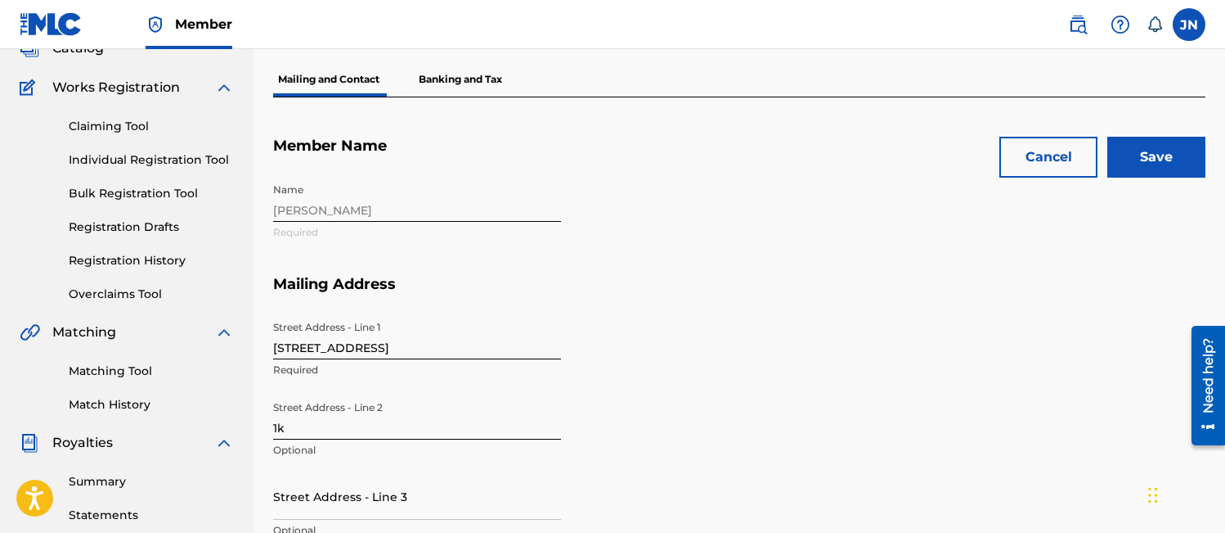
scroll to position [0, 0]
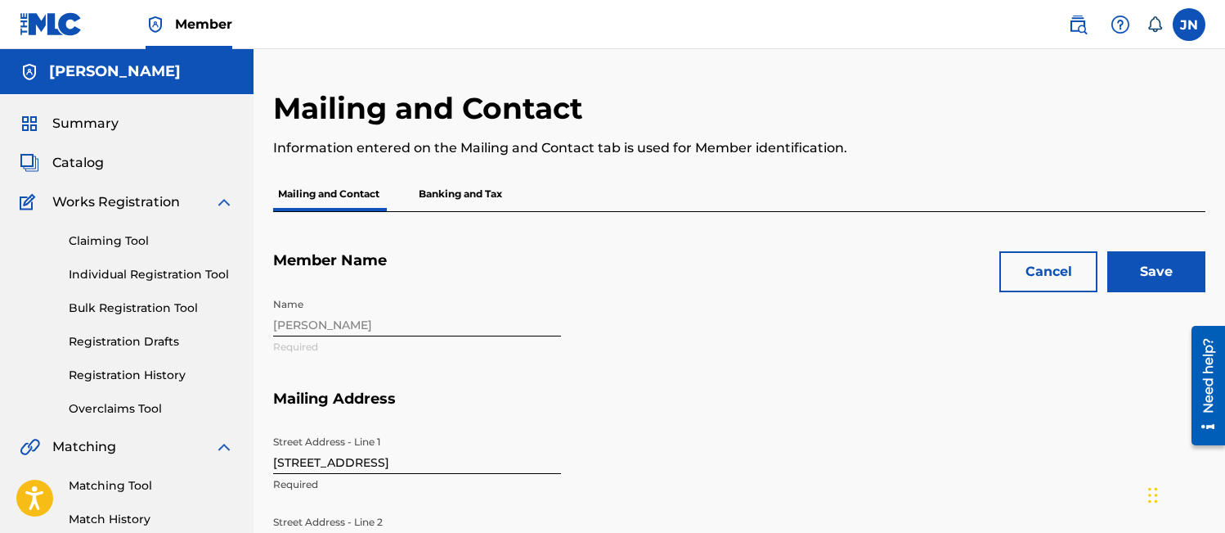
type input "[EMAIL_ADDRESS][DOMAIN_NAME]"
click at [1046, 277] on input "Save" at bounding box center [1157, 271] width 98 height 41
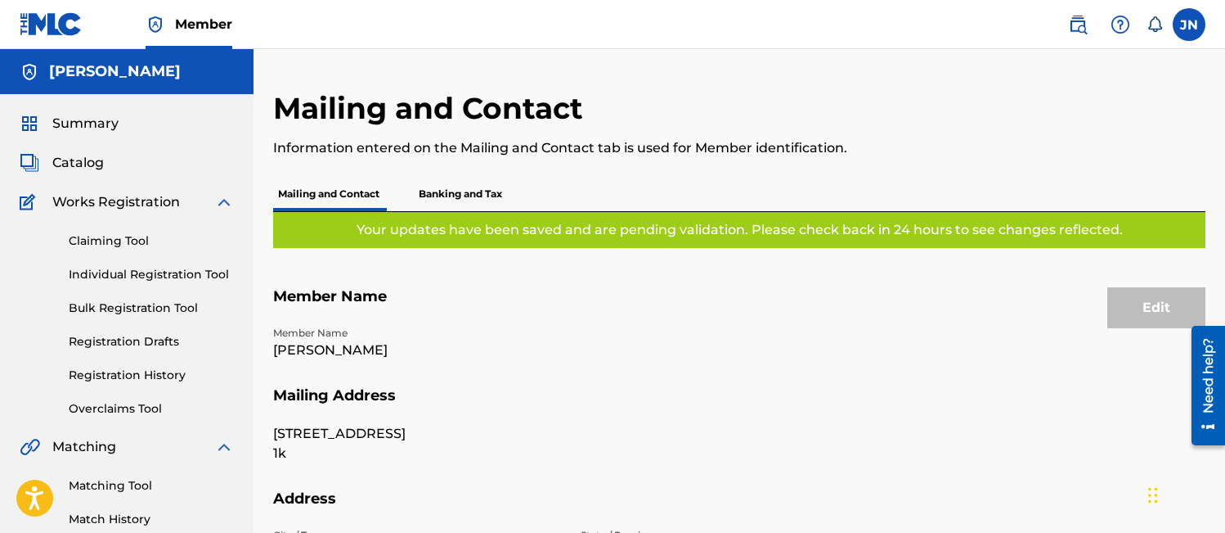
click at [464, 194] on p "Banking and Tax" at bounding box center [460, 194] width 93 height 34
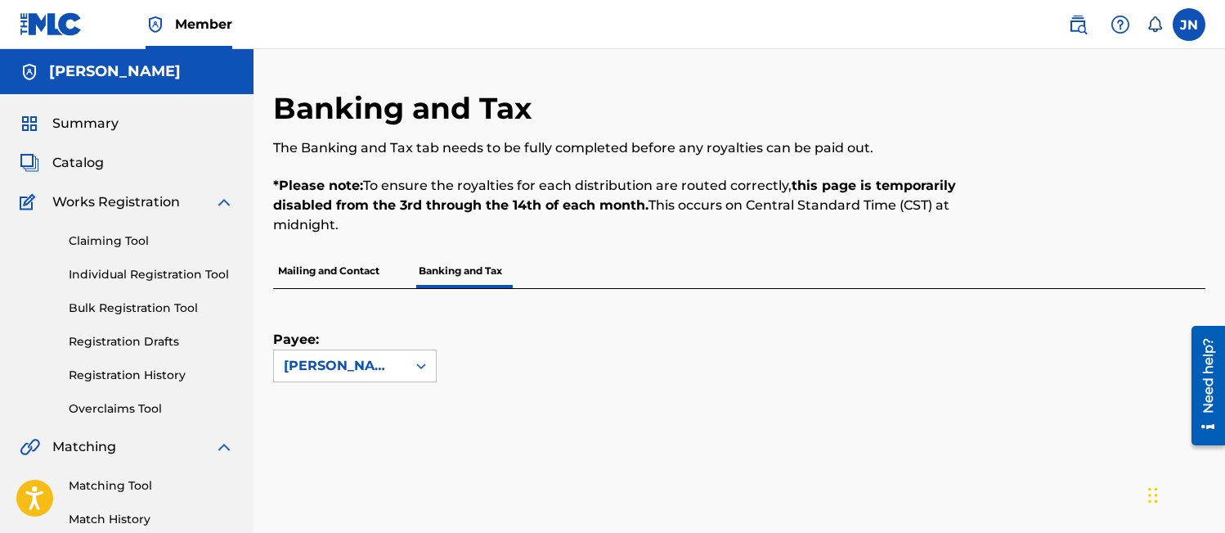
click at [56, 20] on img at bounding box center [51, 24] width 63 height 24
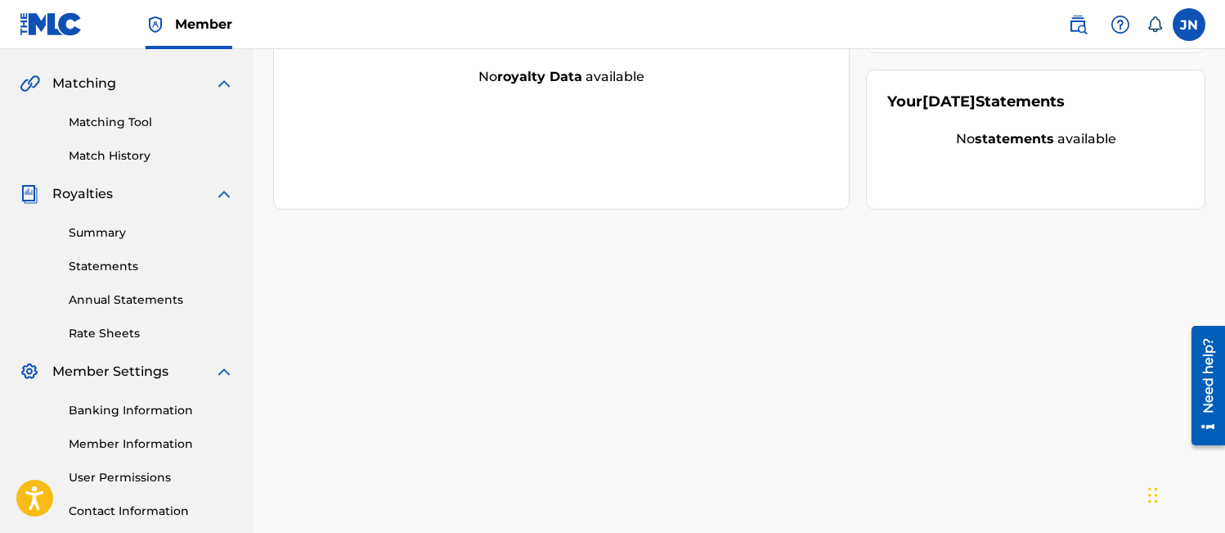
scroll to position [366, 0]
